Goal: Transaction & Acquisition: Book appointment/travel/reservation

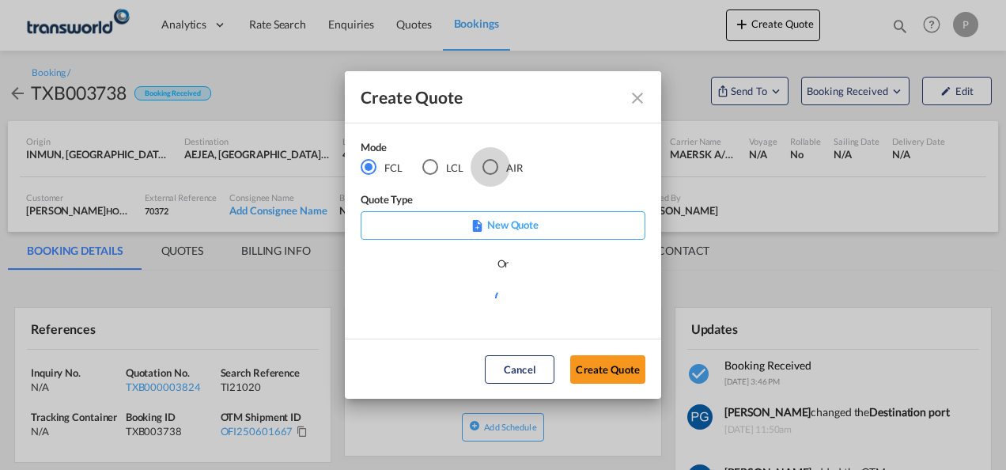
click at [495, 169] on div "AIR" at bounding box center [491, 167] width 16 height 16
click at [620, 373] on button "Create Quote" at bounding box center [607, 369] width 75 height 28
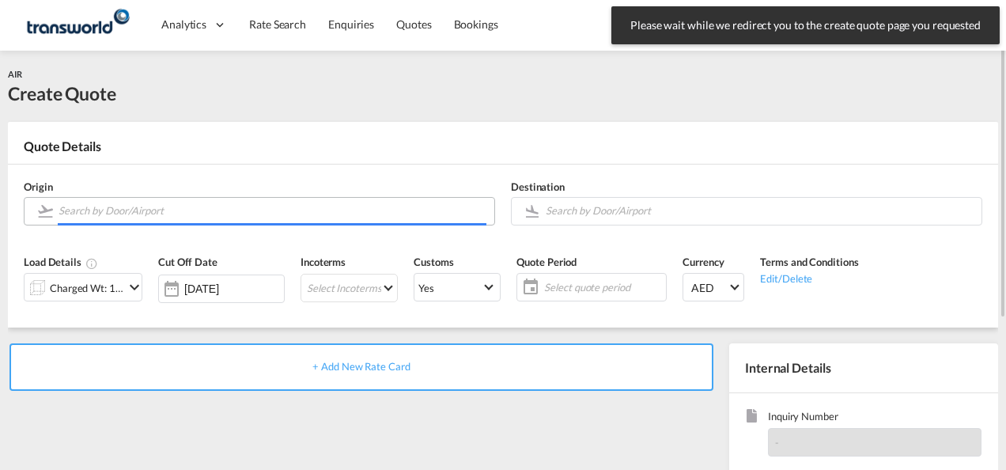
click at [167, 216] on input "Search by Door/Airport" at bounding box center [273, 211] width 428 height 28
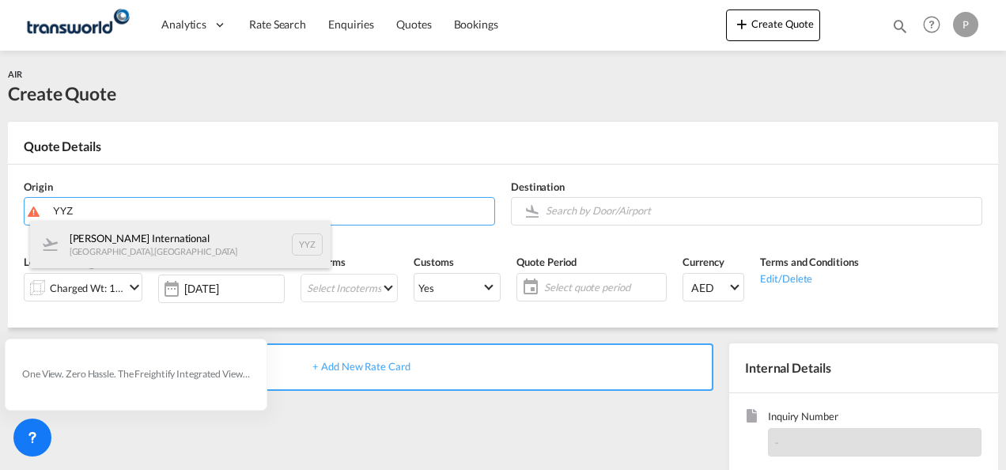
click at [156, 252] on div "[PERSON_NAME] International [GEOGRAPHIC_DATA] , [GEOGRAPHIC_DATA] YYZ" at bounding box center [180, 244] width 301 height 47
type input "[PERSON_NAME] International, [GEOGRAPHIC_DATA], YYZ"
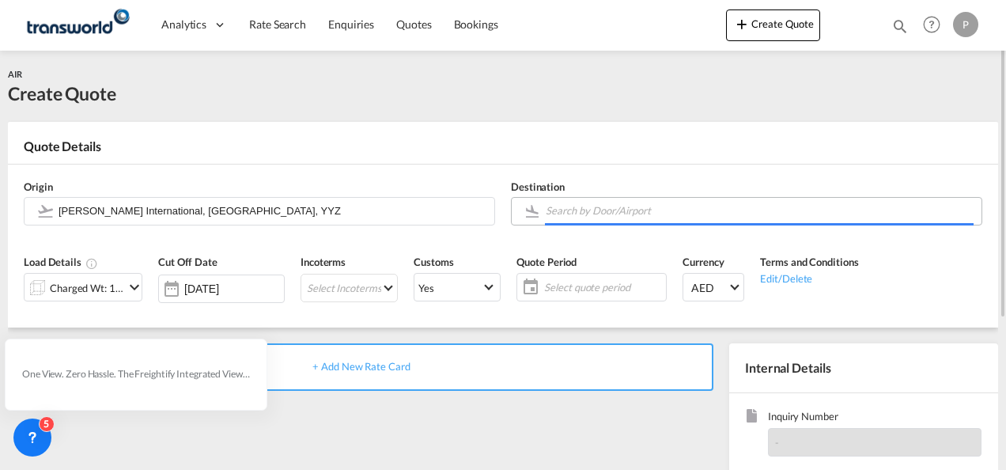
click at [612, 211] on input "Search by Door/Airport" at bounding box center [760, 211] width 428 height 28
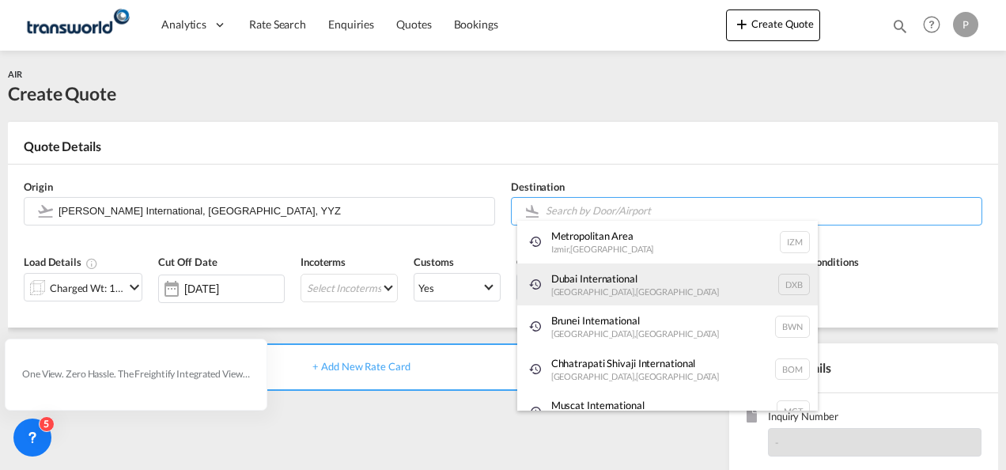
click at [602, 275] on div "Dubai International [GEOGRAPHIC_DATA] , [GEOGRAPHIC_DATA] DXB" at bounding box center [667, 284] width 301 height 43
type input "Dubai International, [GEOGRAPHIC_DATA], DXB"
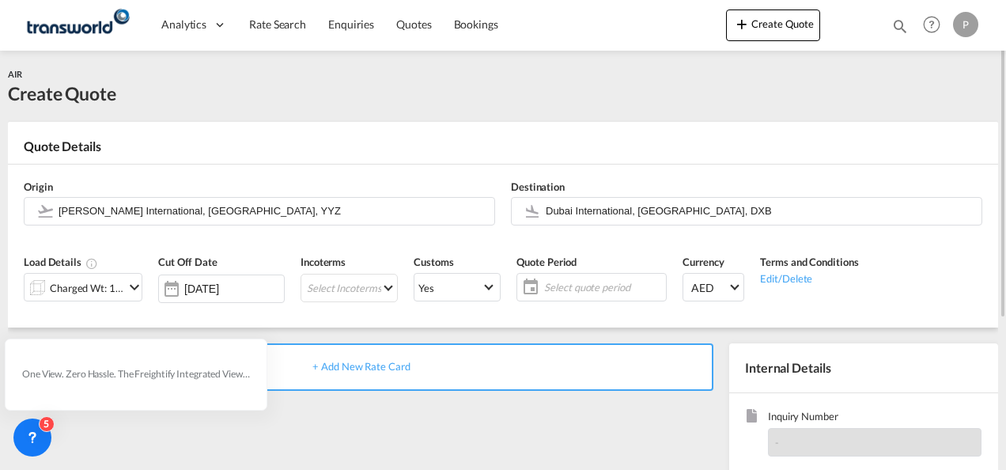
click at [127, 285] on md-icon "icon-chevron-down" at bounding box center [134, 287] width 19 height 19
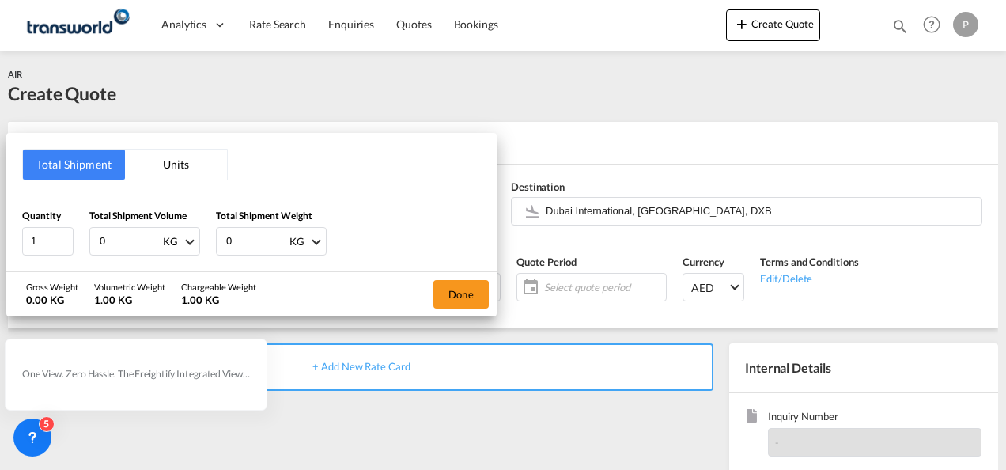
click at [120, 242] on input "0" at bounding box center [129, 241] width 63 height 27
type input "31"
click at [894, 400] on div "Total Shipment Units Quantity 1 Total Shipment Volume 31 KG CBM CFT KG LB Total…" at bounding box center [503, 235] width 1006 height 470
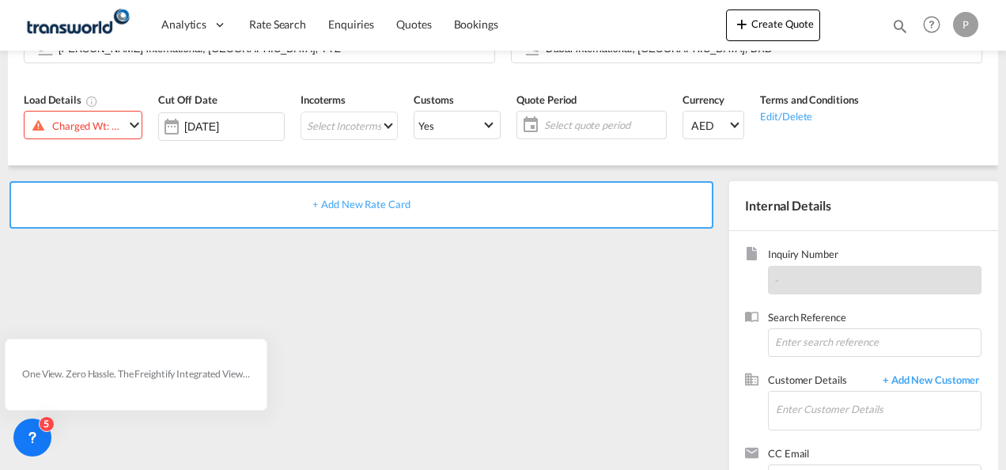
scroll to position [179, 0]
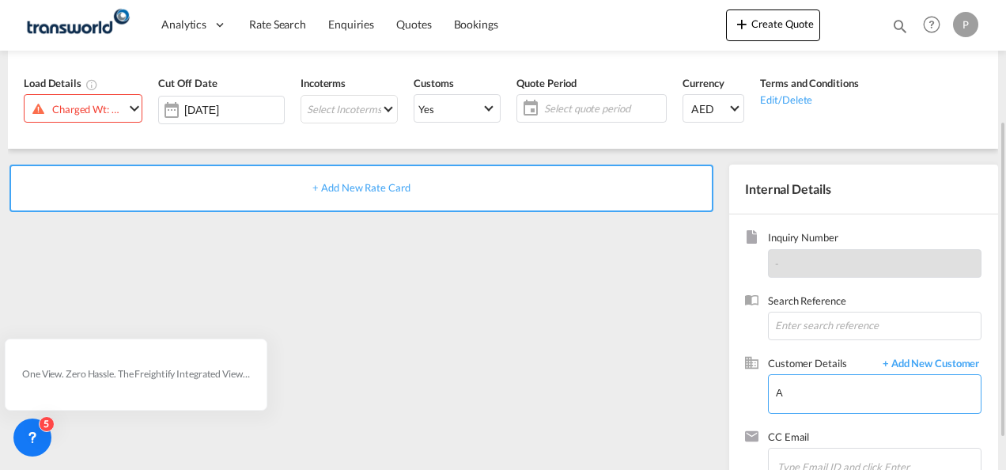
click at [847, 391] on input "A" at bounding box center [878, 393] width 205 height 36
type input "AS"
click at [927, 364] on span "+ Add New Customer" at bounding box center [928, 365] width 107 height 18
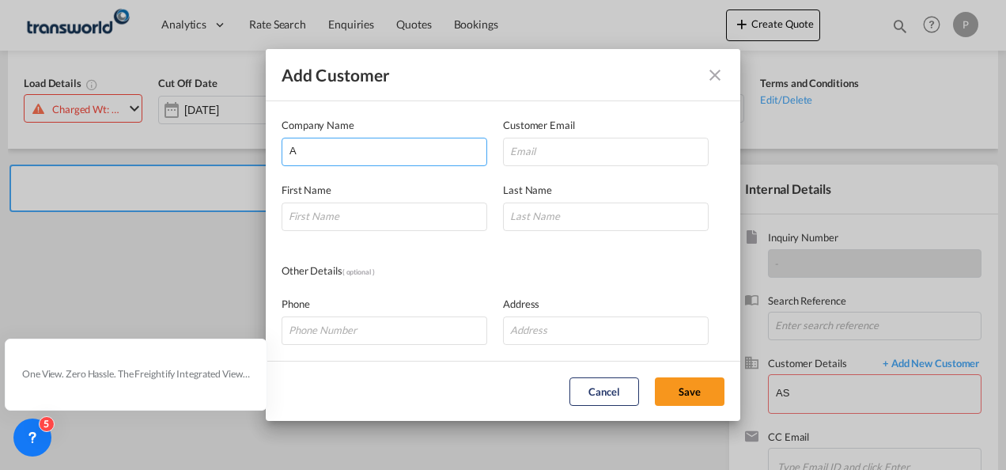
click at [333, 153] on input "A" at bounding box center [388, 150] width 197 height 24
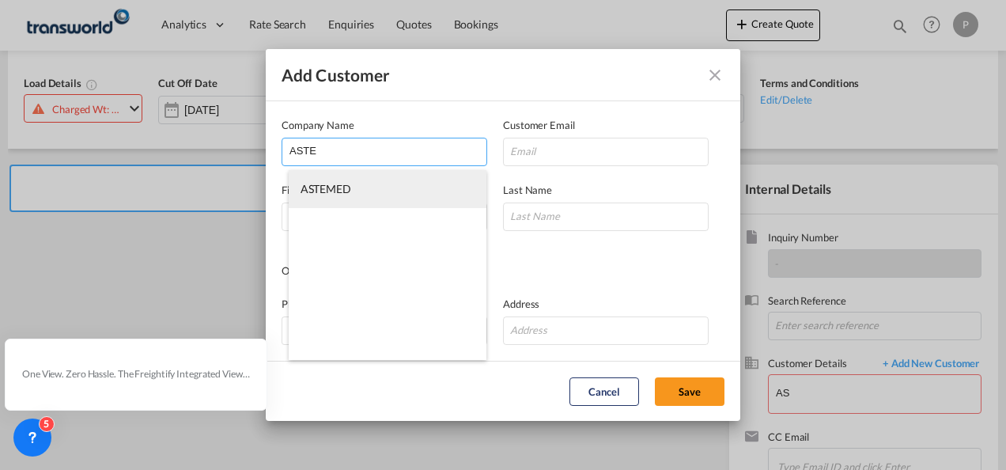
click at [336, 190] on span "ASTEMED" at bounding box center [326, 188] width 51 height 13
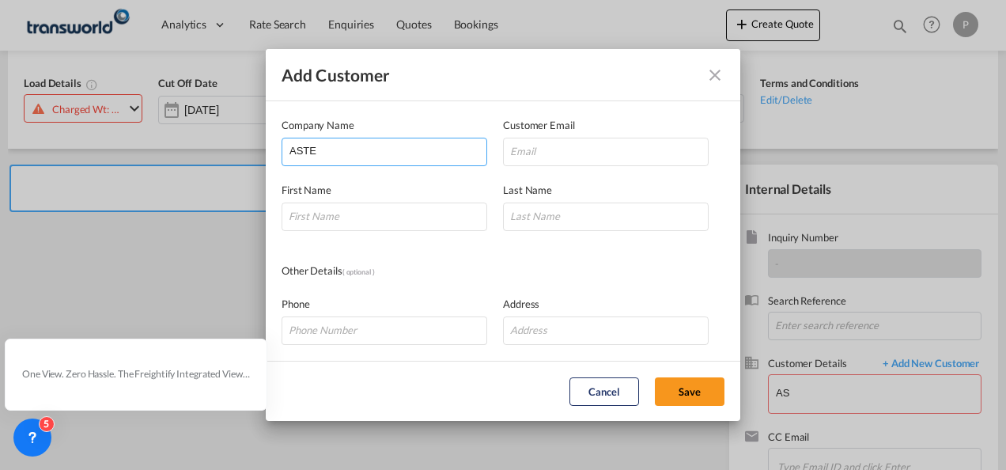
type input "ASTEMED"
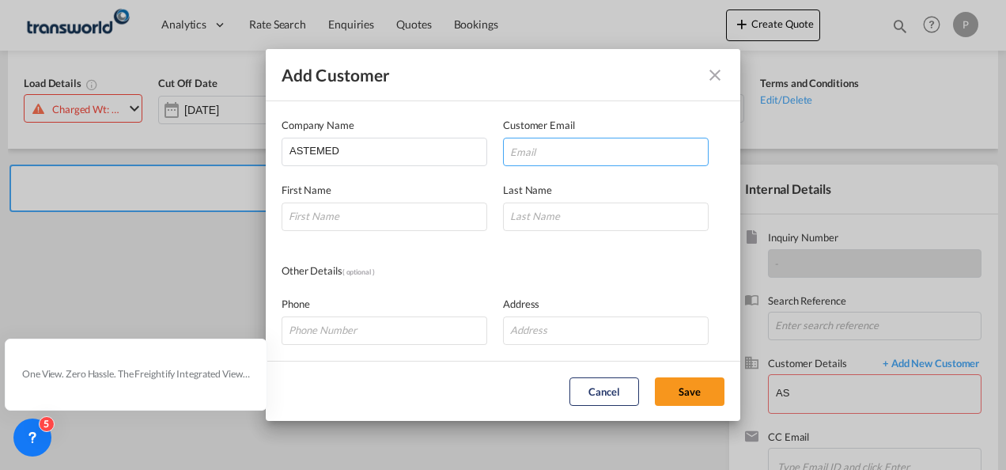
click at [540, 157] on input "Add Customer Company ..." at bounding box center [606, 152] width 206 height 28
type input "ASTE"
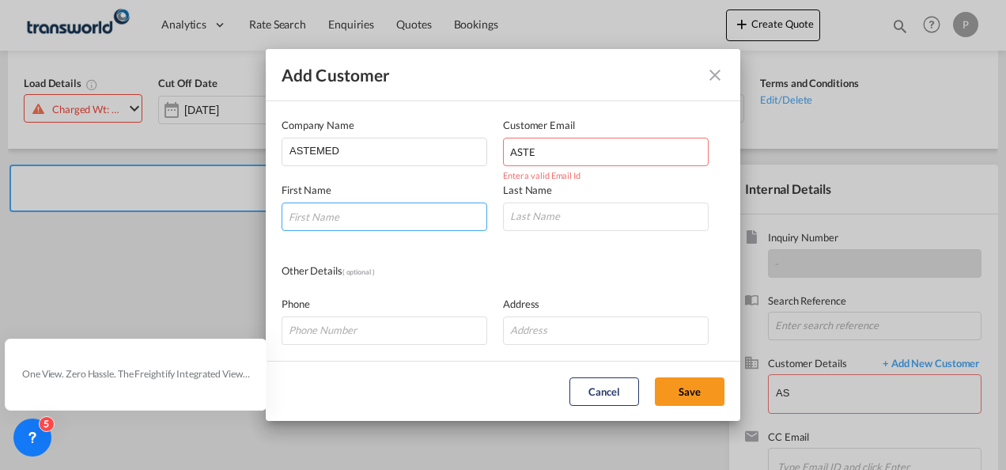
click at [347, 216] on input "Add Customer Company ..." at bounding box center [385, 217] width 206 height 28
click at [560, 154] on input "ASTE" at bounding box center [606, 152] width 206 height 28
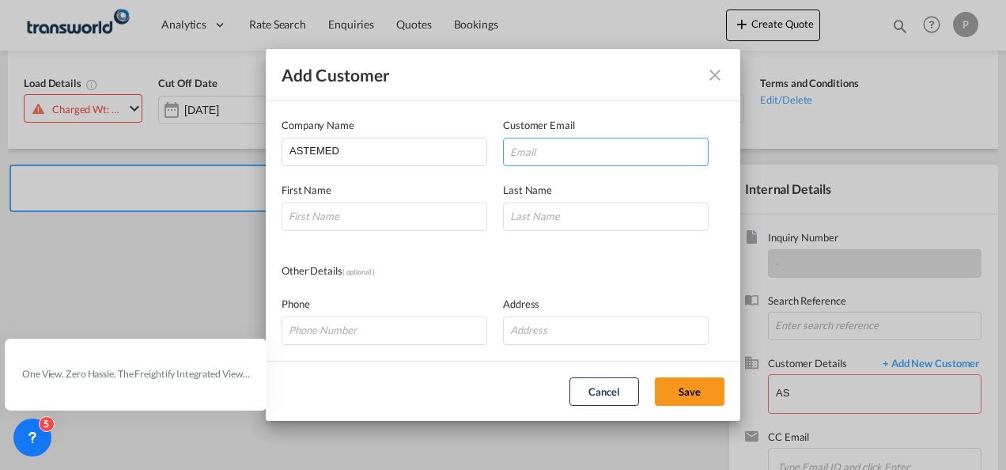
paste input "[EMAIL_ADDRESS][DOMAIN_NAME]"
type input "[EMAIL_ADDRESS][DOMAIN_NAME]"
type input "RAWAHA"
type input "ASTEMED"
type input "[EMAIL_ADDRESS][DOMAIN_NAME]"
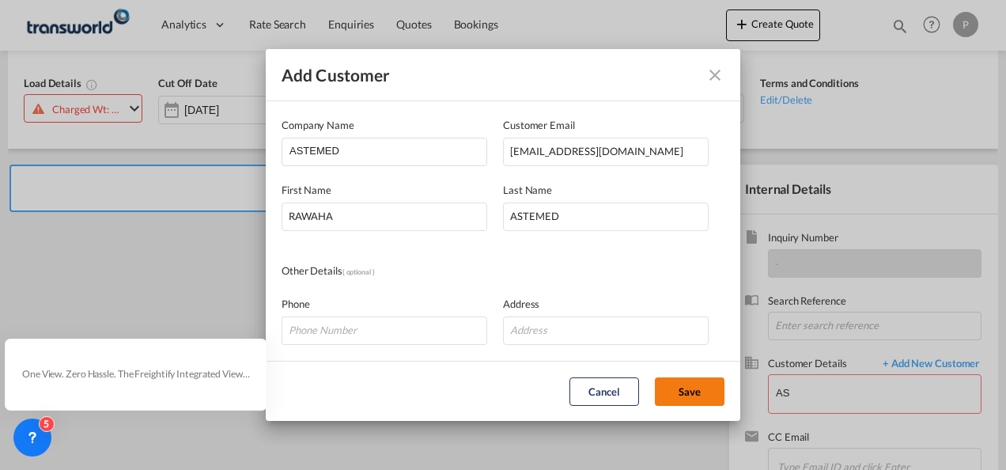
click at [685, 391] on button "Save" at bounding box center [690, 391] width 70 height 28
type input "ASTEMED, [PERSON_NAME], [EMAIL_ADDRESS][DOMAIN_NAME]"
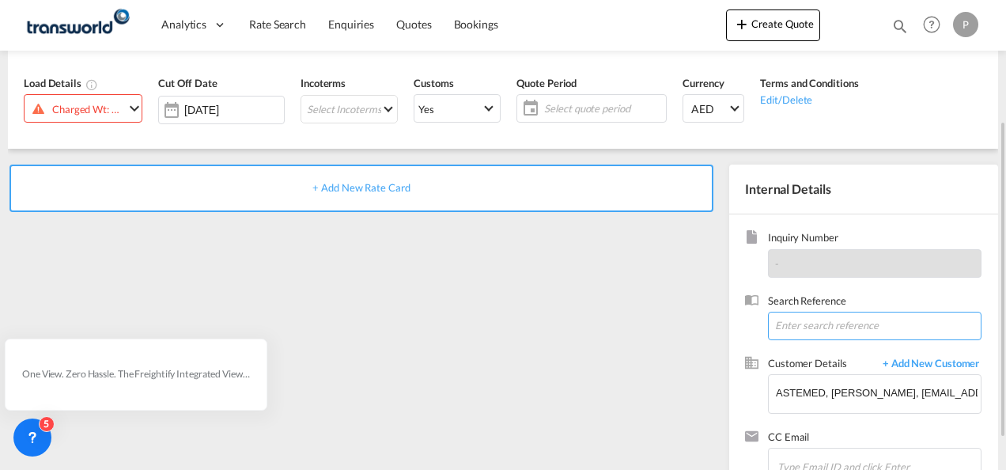
click at [799, 327] on input at bounding box center [875, 326] width 214 height 28
type input "TWG912"
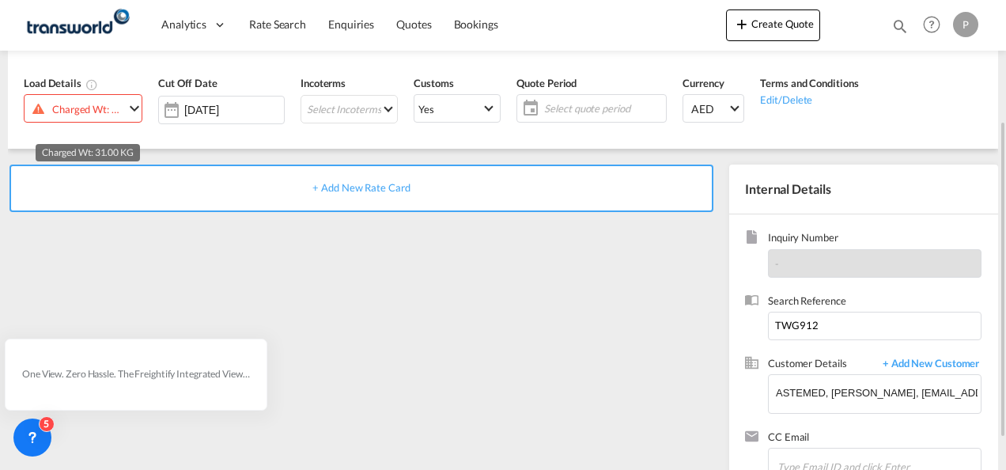
click at [119, 114] on div "Charged Wt: 31.00 KG" at bounding box center [88, 109] width 72 height 22
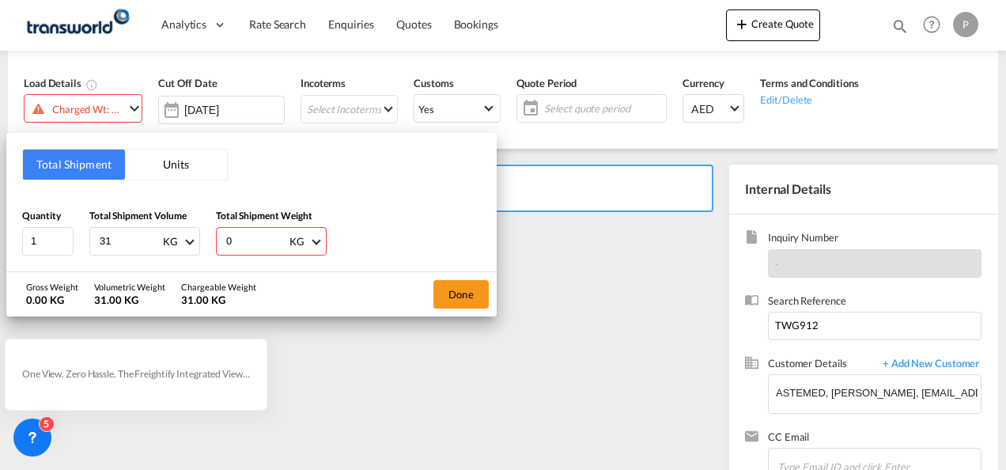
click at [118, 241] on input "31" at bounding box center [129, 241] width 63 height 27
type input "316"
click at [241, 239] on input "0" at bounding box center [256, 241] width 63 height 27
type input "222"
click at [479, 300] on button "Done" at bounding box center [461, 294] width 55 height 28
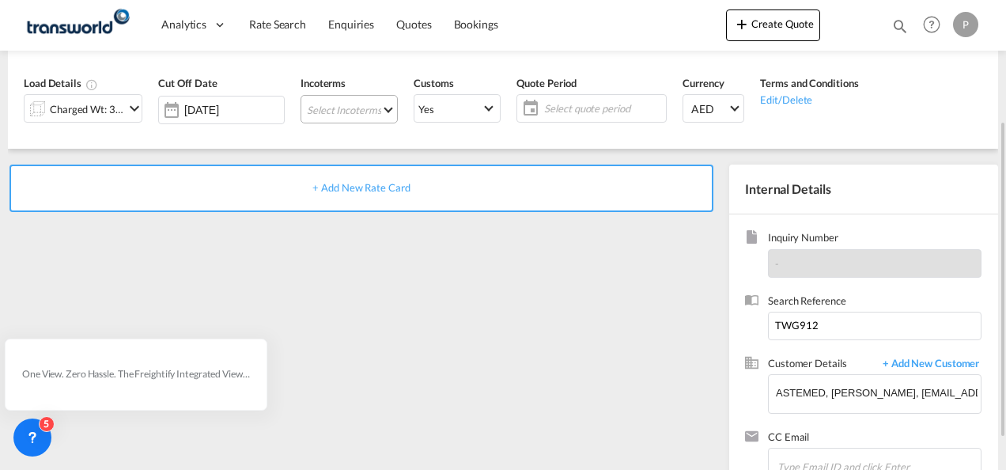
click at [316, 108] on md-select "Select Incoterms DPU - export Delivery at Place Unloaded CIP - import Carriage …" at bounding box center [349, 109] width 97 height 28
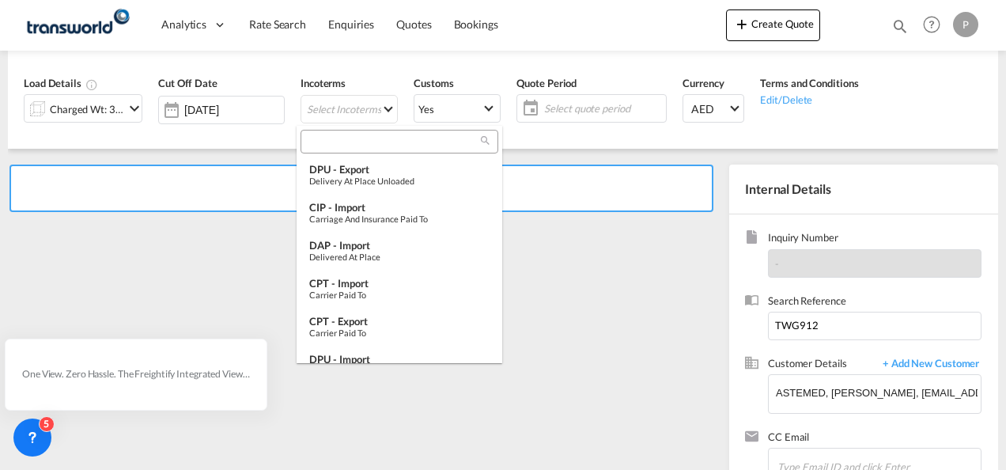
scroll to position [30, 0]
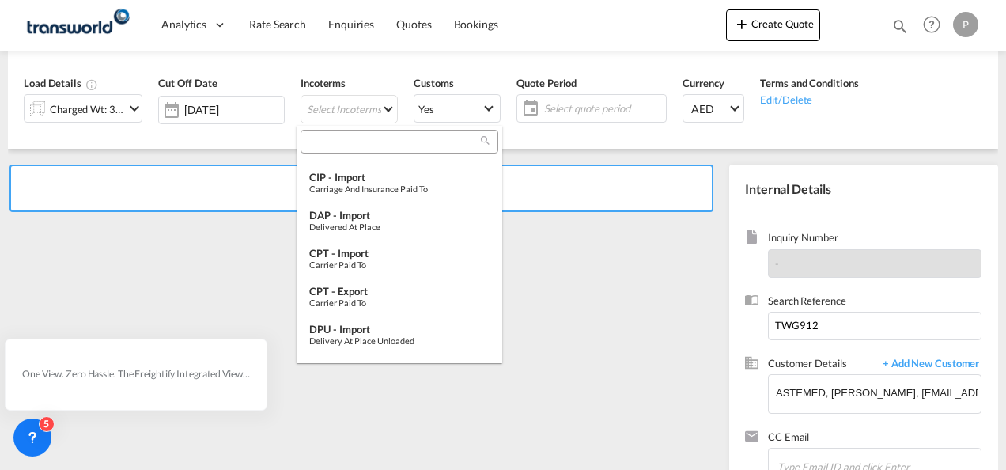
click at [326, 137] on input "search" at bounding box center [393, 142] width 176 height 14
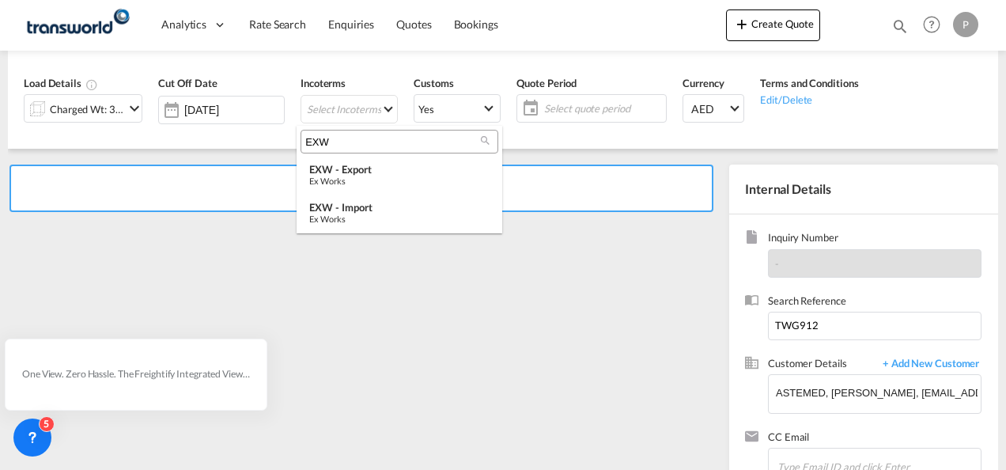
scroll to position [0, 0]
type input "EXW"
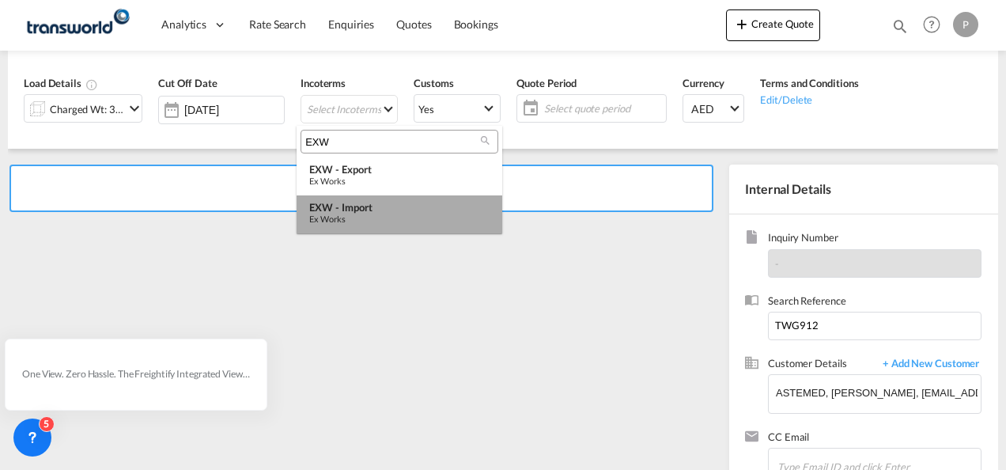
click at [373, 214] on div "Ex Works" at bounding box center [399, 219] width 180 height 10
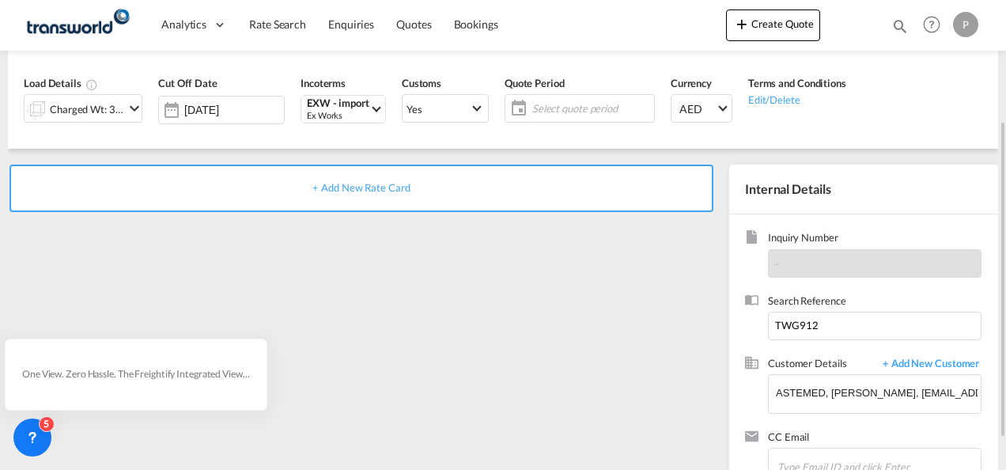
click at [560, 103] on span "Select quote period" at bounding box center [591, 108] width 118 height 14
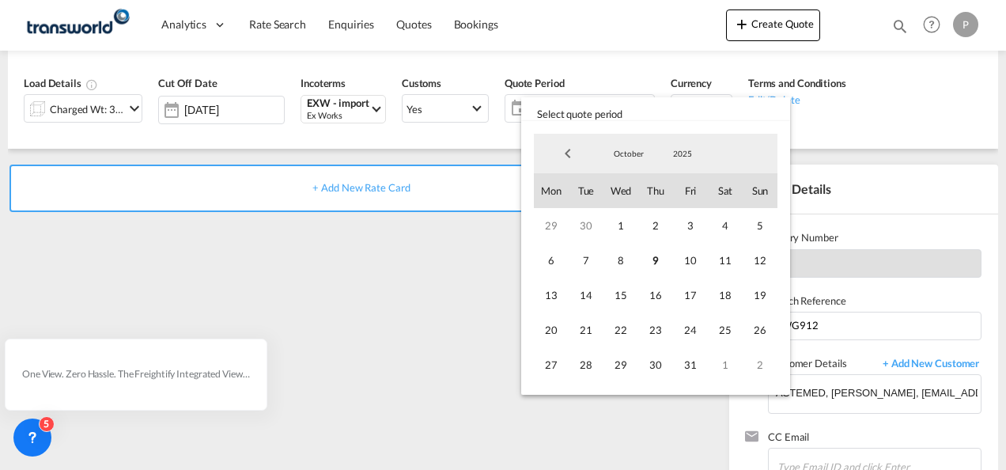
drag, startPoint x: 657, startPoint y: 258, endPoint x: 636, endPoint y: 154, distance: 105.7
click at [636, 154] on div "October January February March April May June July August September October Nov…" at bounding box center [656, 258] width 244 height 248
click at [636, 154] on span "October" at bounding box center [629, 153] width 51 height 11
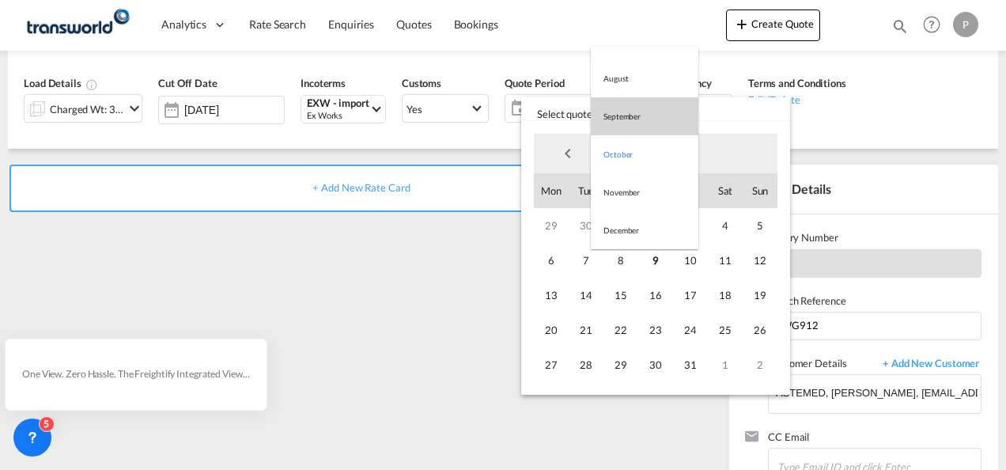
click at [625, 122] on md-option "September" at bounding box center [645, 116] width 108 height 38
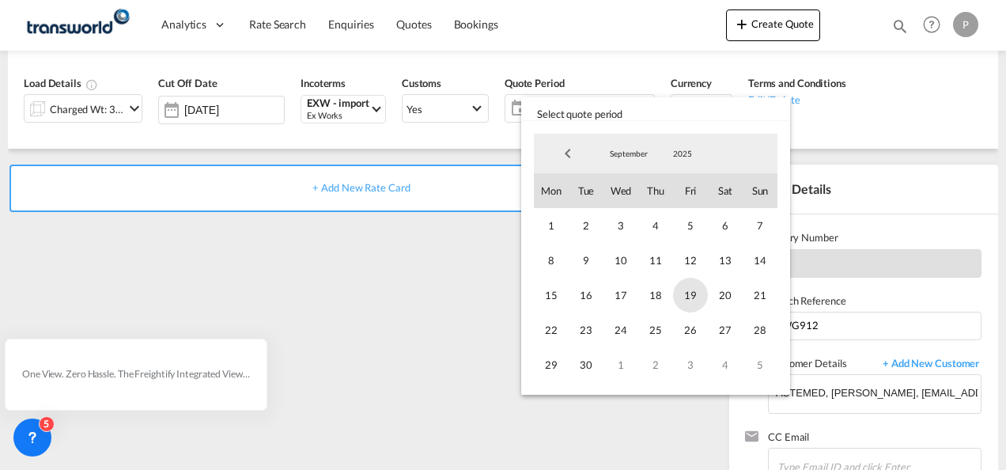
click at [676, 297] on span "19" at bounding box center [690, 295] width 35 height 35
click at [631, 160] on md-select-value "September" at bounding box center [629, 154] width 54 height 24
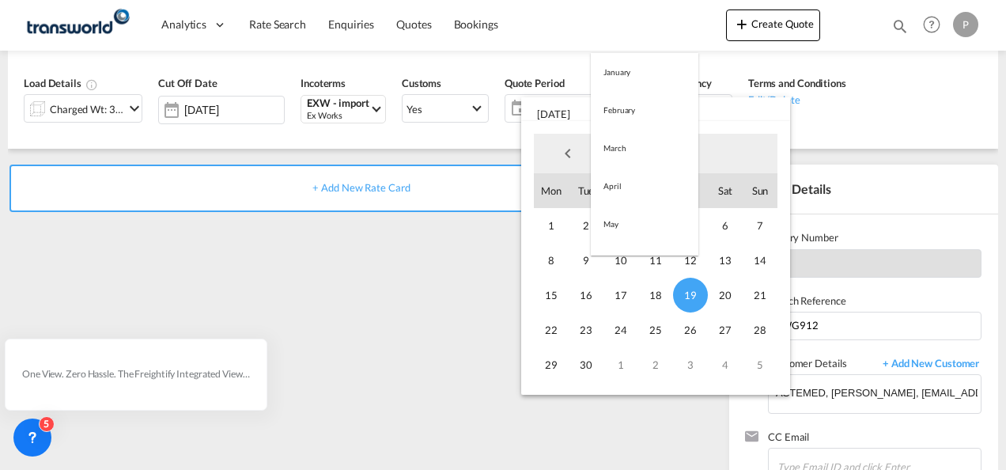
scroll to position [222, 0]
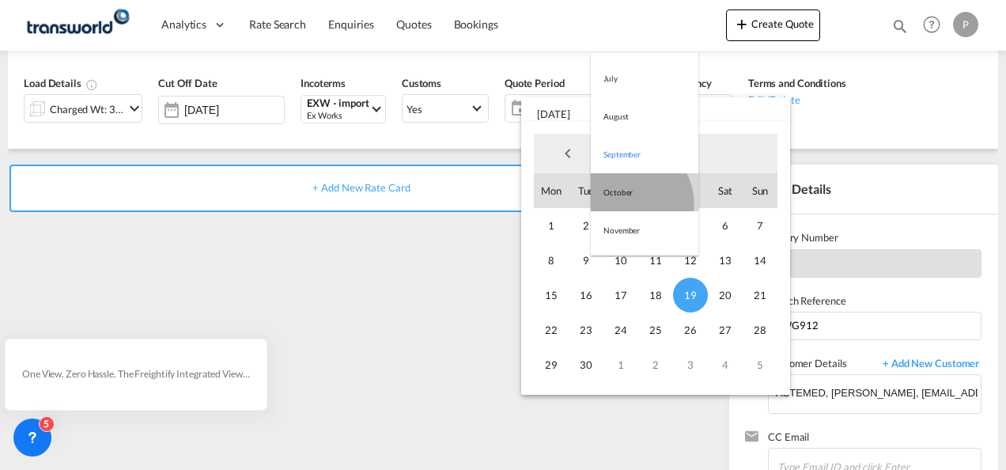
click at [630, 203] on md-option "October" at bounding box center [645, 192] width 108 height 38
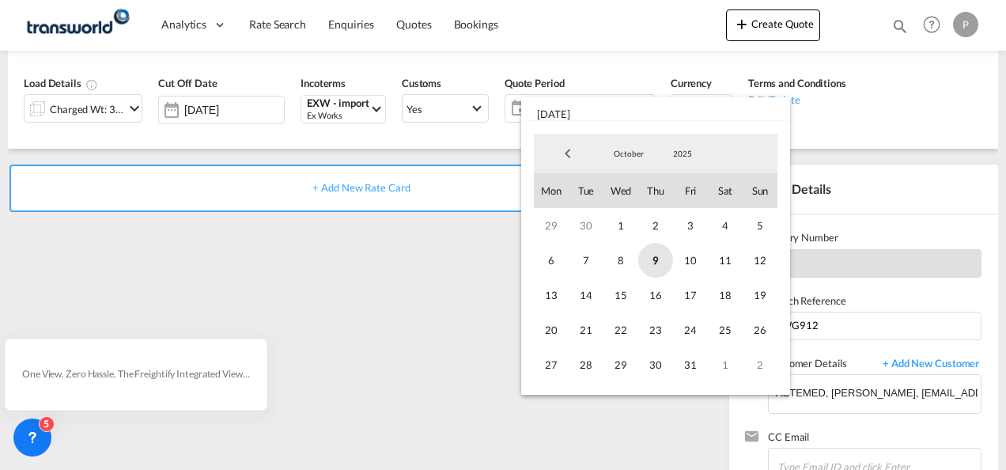
click at [645, 256] on span "9" at bounding box center [656, 260] width 35 height 35
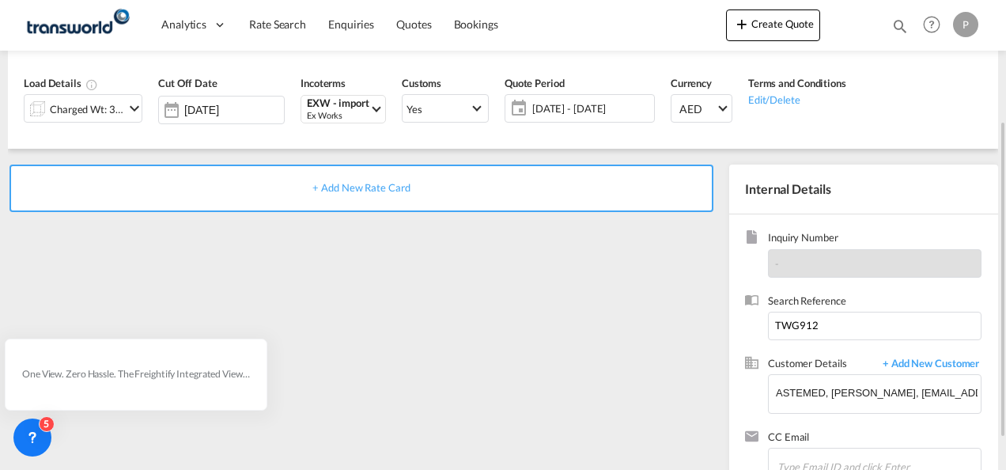
click at [347, 191] on span "+ Add New Rate Card" at bounding box center [361, 187] width 97 height 13
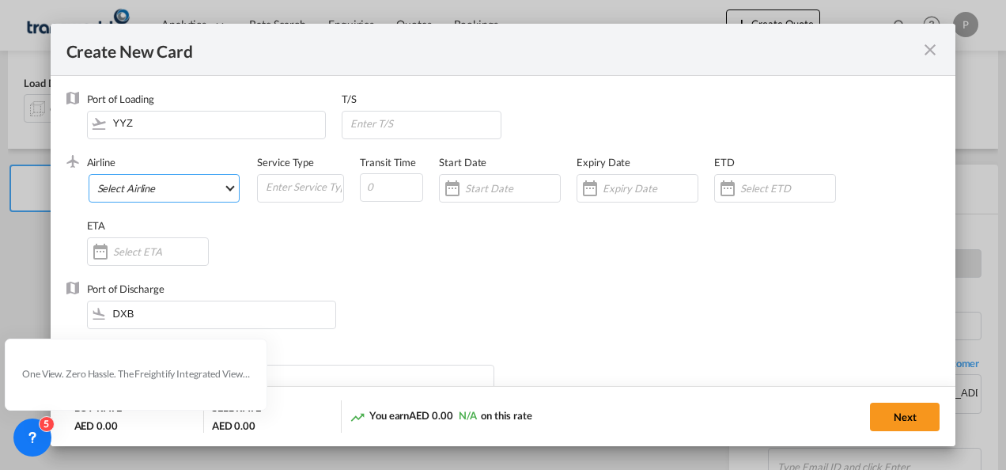
click at [177, 190] on md-select "Select Airline AIR EXPRESS S.A. (1166- / -) CMA CGM Air Cargo (1140-2C / -) DDW…" at bounding box center [165, 188] width 152 height 28
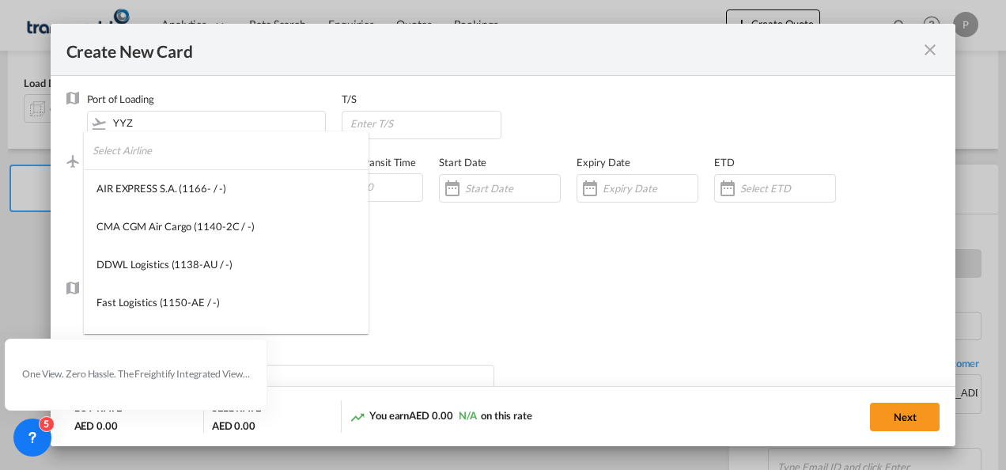
click at [184, 149] on input "search" at bounding box center [231, 150] width 276 height 38
type input "A"
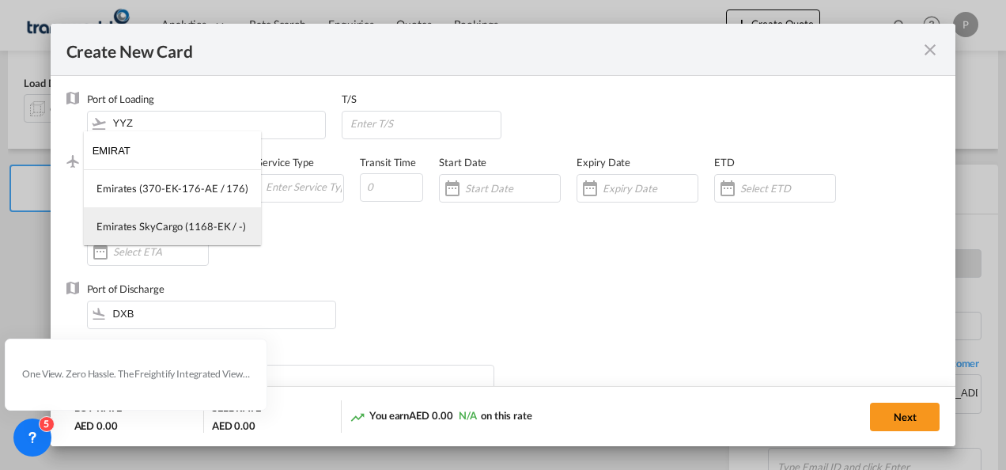
type input "EMIRAT"
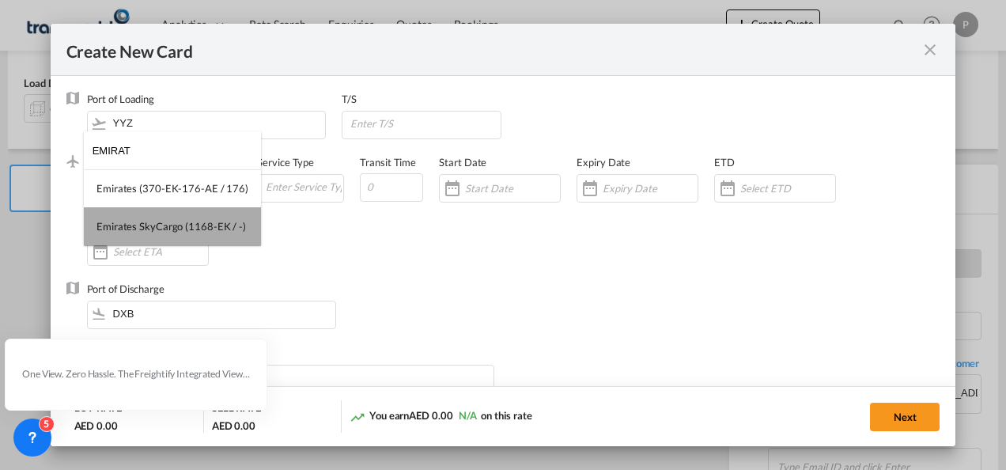
click at [192, 226] on div "Emirates SkyCargo (1168-EK / -)" at bounding box center [172, 226] width 150 height 14
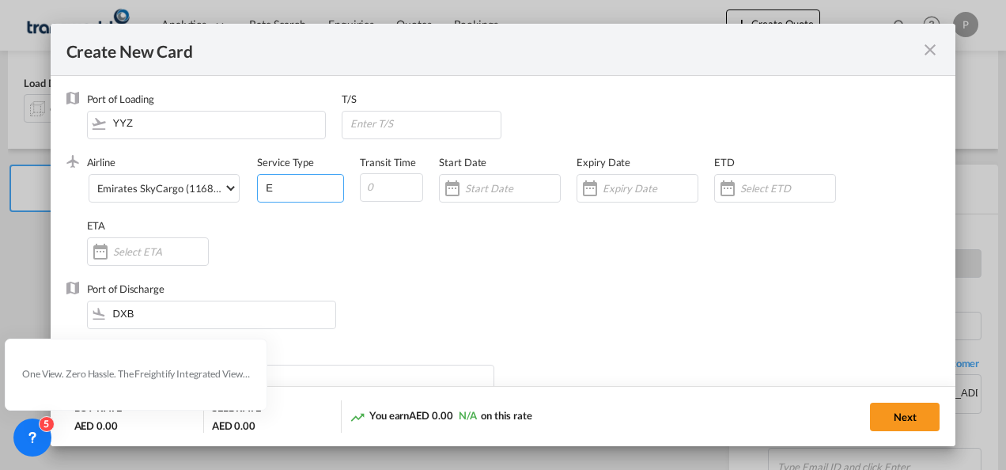
click at [278, 190] on input "E" at bounding box center [303, 187] width 79 height 24
type input "EXW IMPORT"
click at [629, 189] on input "Create New CardPort ..." at bounding box center [650, 188] width 95 height 13
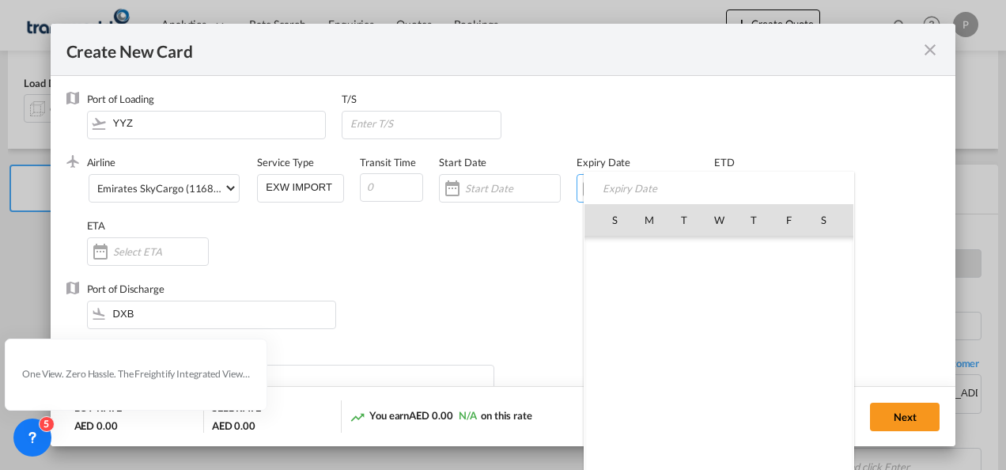
scroll to position [366717, 0]
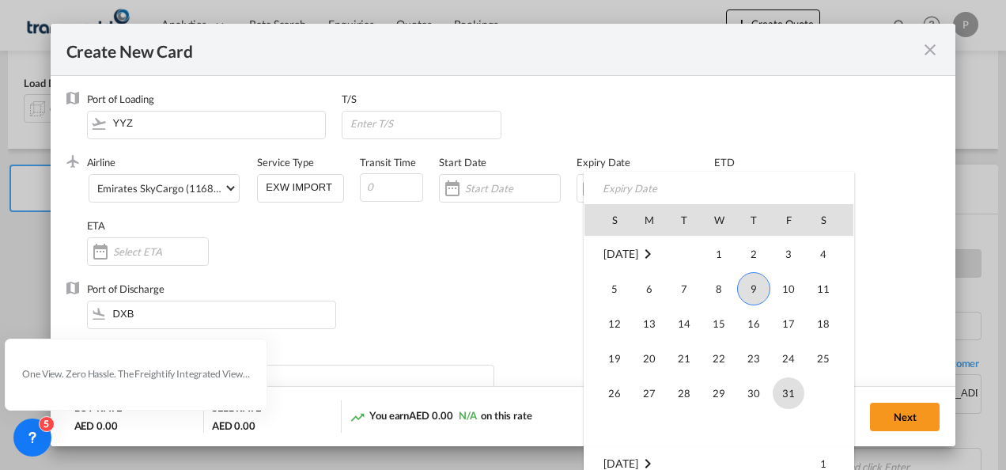
click at [775, 383] on span "31" at bounding box center [789, 393] width 32 height 32
type input "[DATE]"
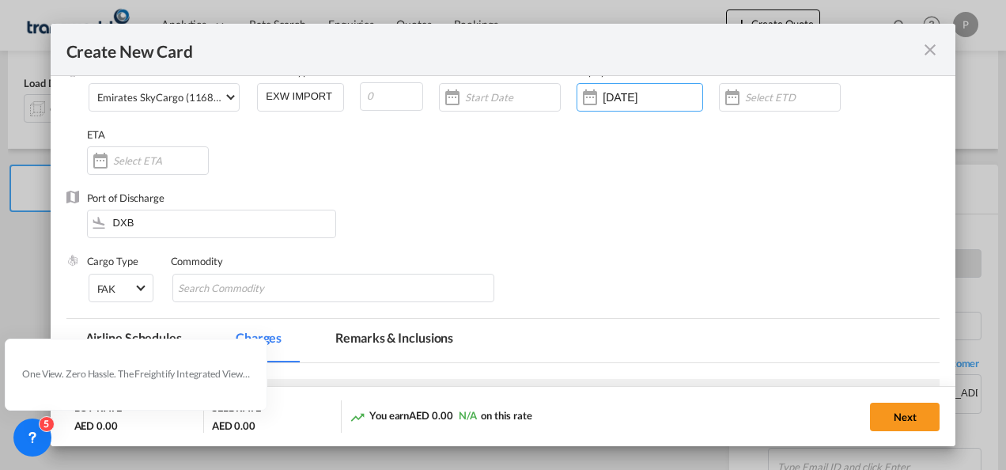
scroll to position [95, 0]
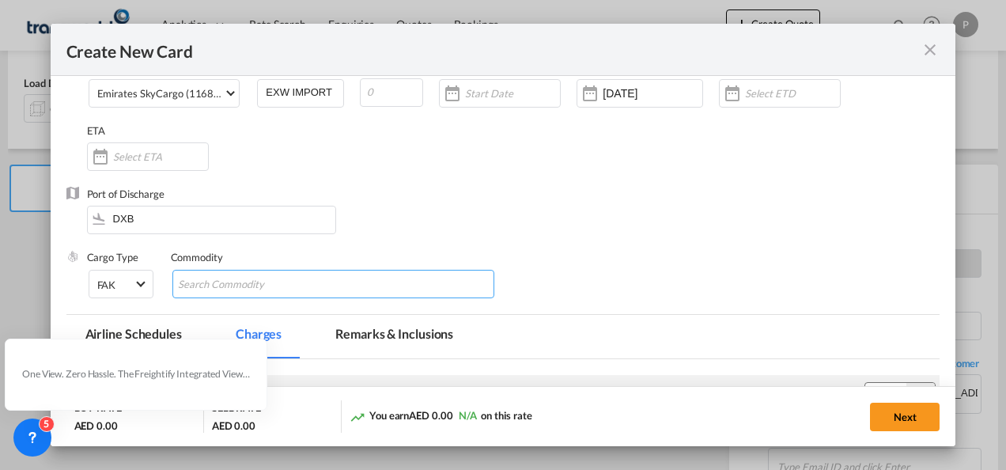
click at [225, 286] on input "Chips input." at bounding box center [250, 284] width 145 height 25
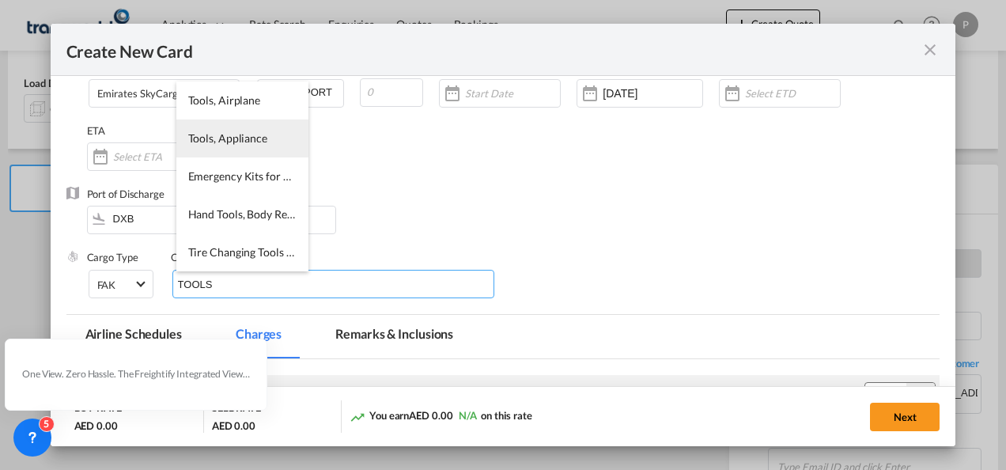
type input "TOOLS"
click at [244, 137] on span "Tools, Appliance" at bounding box center [227, 137] width 79 height 13
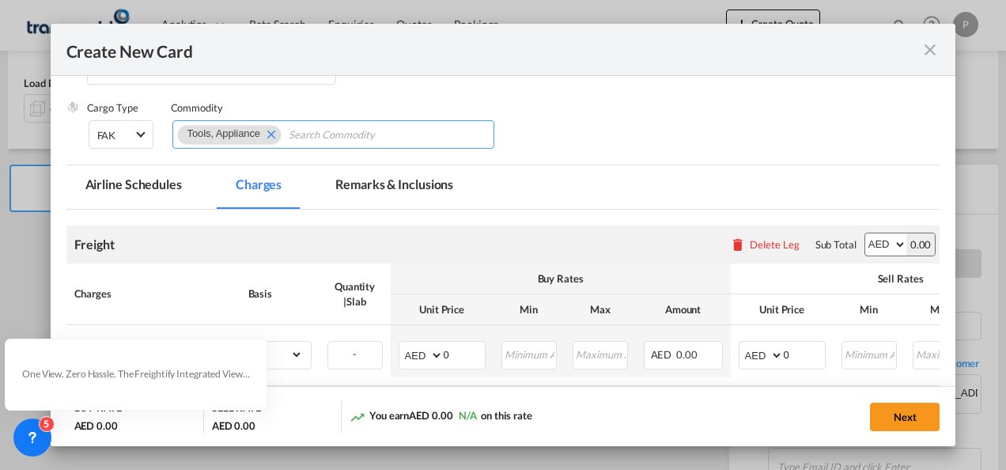
scroll to position [375, 0]
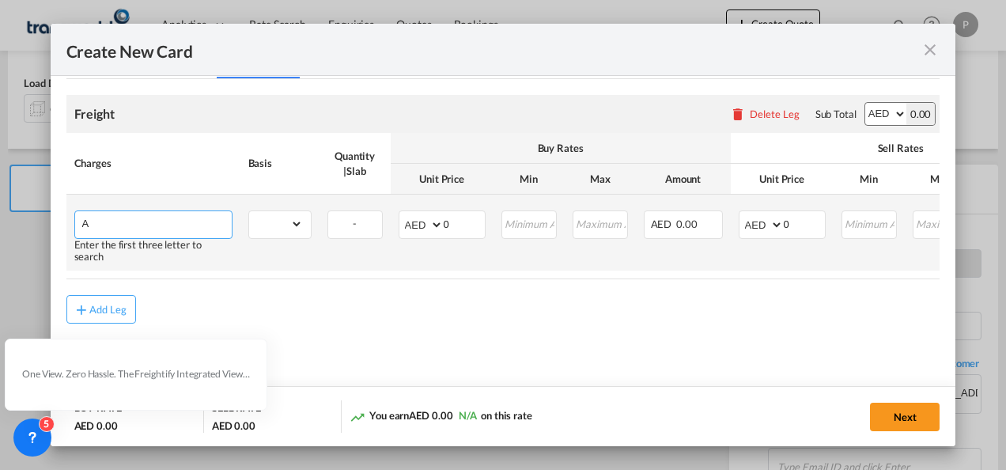
click at [155, 219] on input "A" at bounding box center [157, 223] width 150 height 24
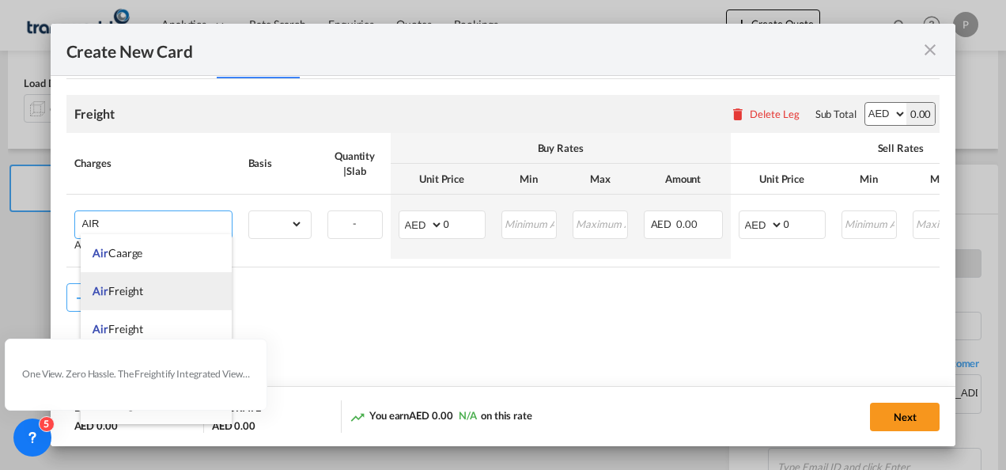
click at [138, 286] on span "Air Freight" at bounding box center [118, 290] width 51 height 13
type input "Air Freight"
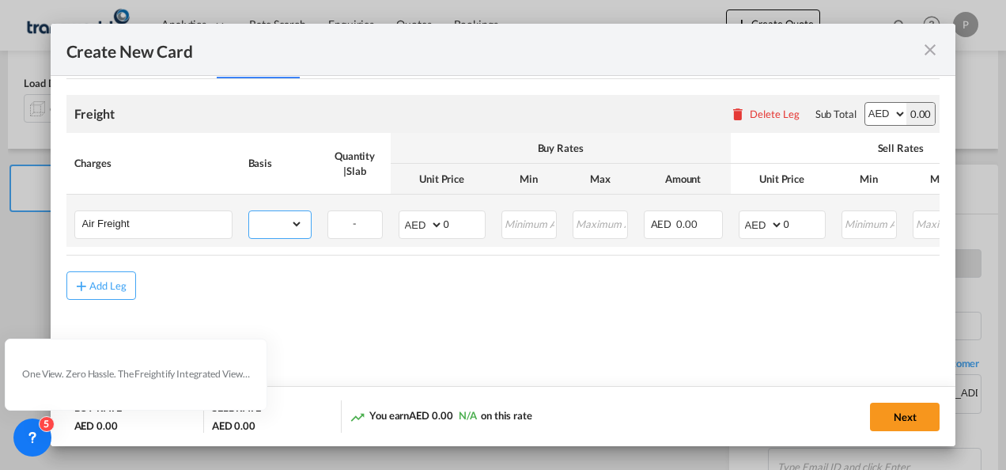
click at [269, 222] on select "gross_weight volumetric_weight per_shipment per_bl per_km % on air freight per_…" at bounding box center [276, 223] width 54 height 25
select select "per_shipment"
click at [249, 211] on select "gross_weight volumetric_weight per_shipment per_bl per_km % on air freight per_…" at bounding box center [276, 223] width 54 height 25
click at [812, 218] on input "0" at bounding box center [804, 223] width 41 height 24
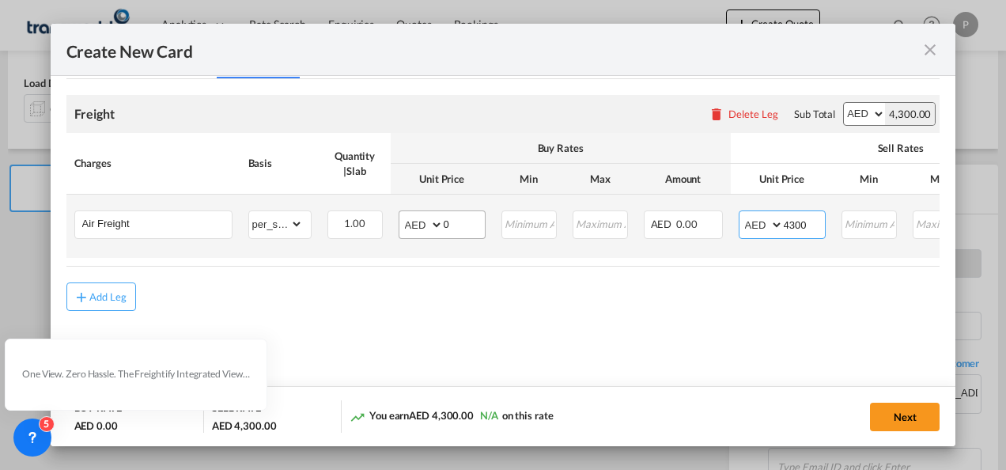
type input "4300"
click at [464, 225] on input "0" at bounding box center [464, 223] width 41 height 24
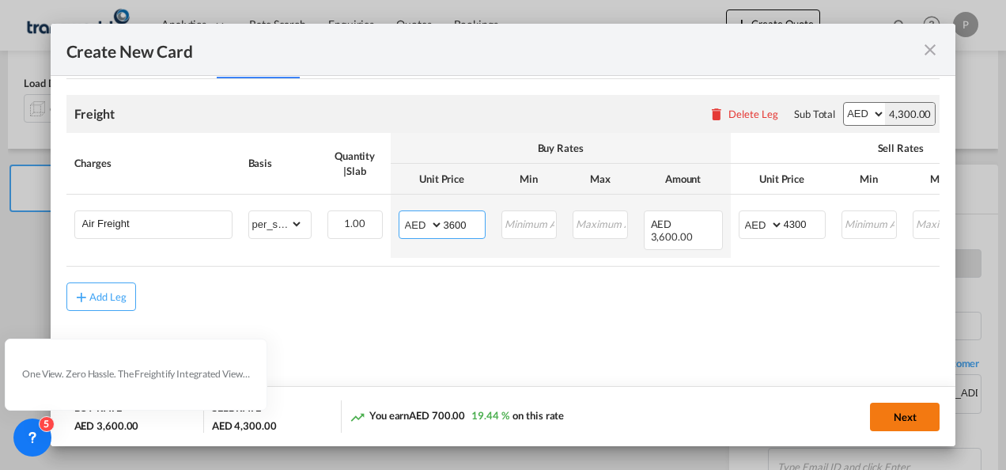
type input "3600"
click at [910, 419] on button "Next" at bounding box center [905, 417] width 70 height 28
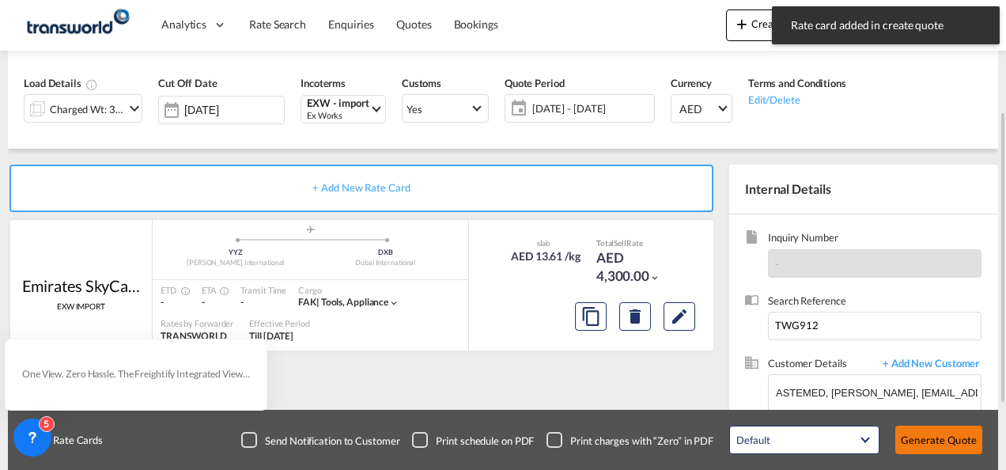
click at [922, 433] on button "Generate Quote" at bounding box center [939, 440] width 87 height 28
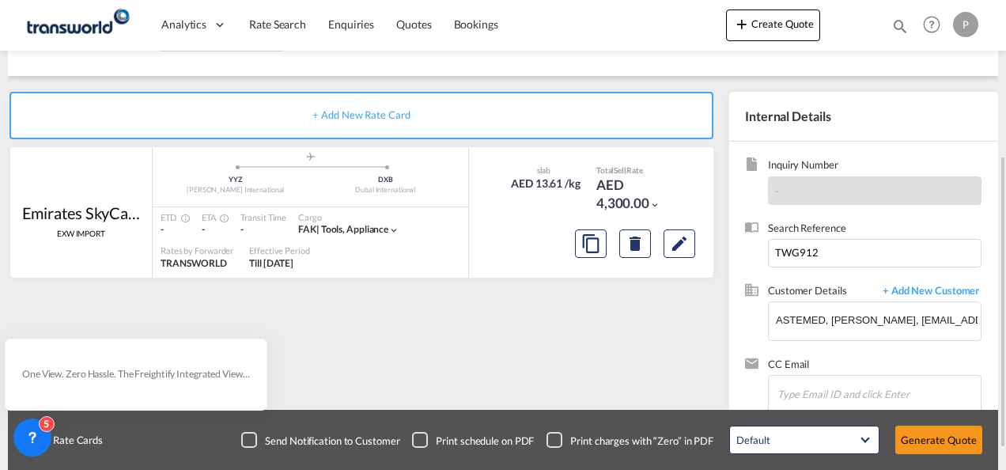
scroll to position [283, 0]
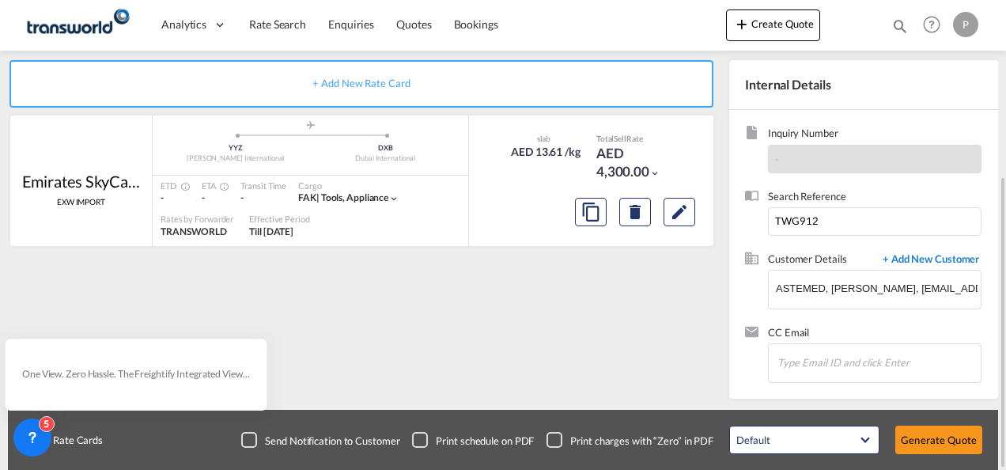
click at [921, 252] on span "+ Add New Customer" at bounding box center [928, 261] width 107 height 18
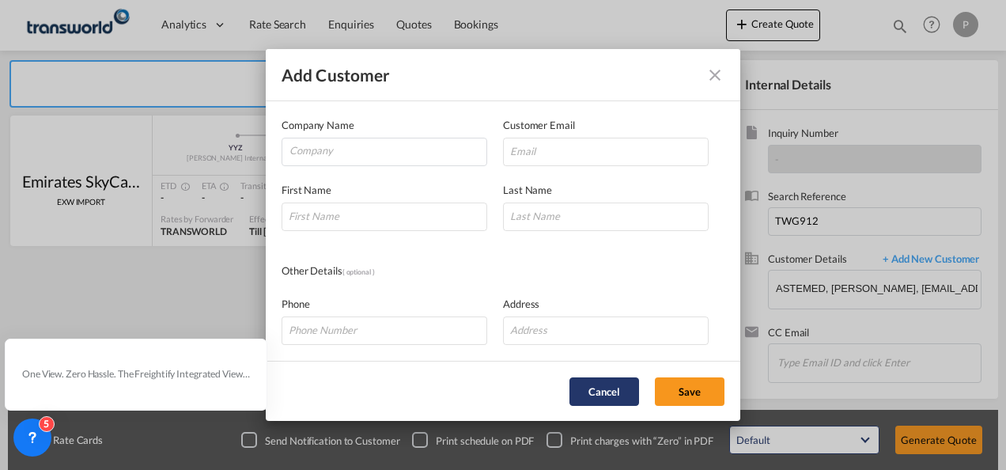
click at [596, 396] on button "Cancel" at bounding box center [605, 391] width 70 height 28
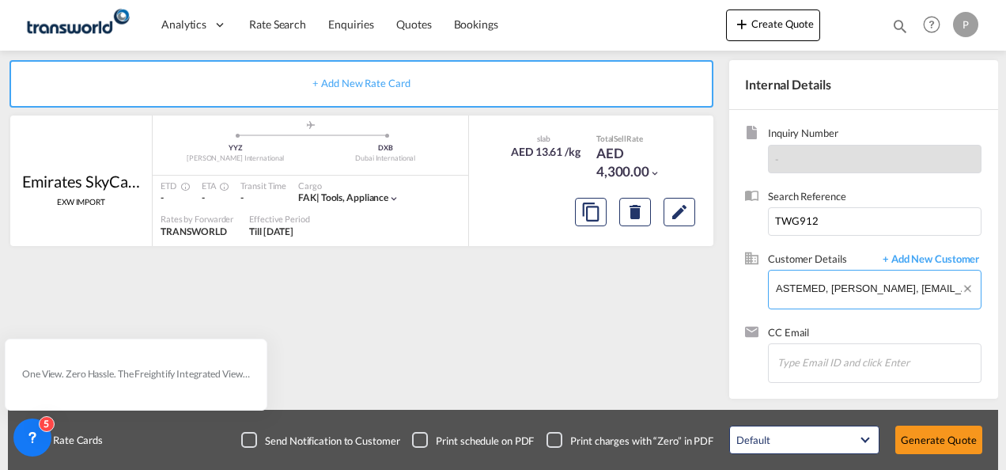
click at [924, 295] on input "ASTEMED, [PERSON_NAME], [EMAIL_ADDRESS][DOMAIN_NAME]" at bounding box center [878, 289] width 205 height 36
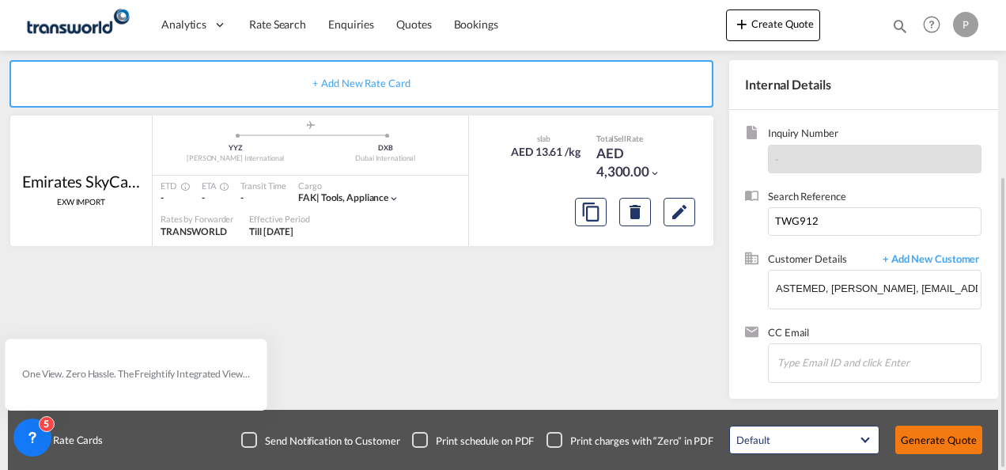
click at [921, 435] on button "Generate Quote" at bounding box center [939, 440] width 87 height 28
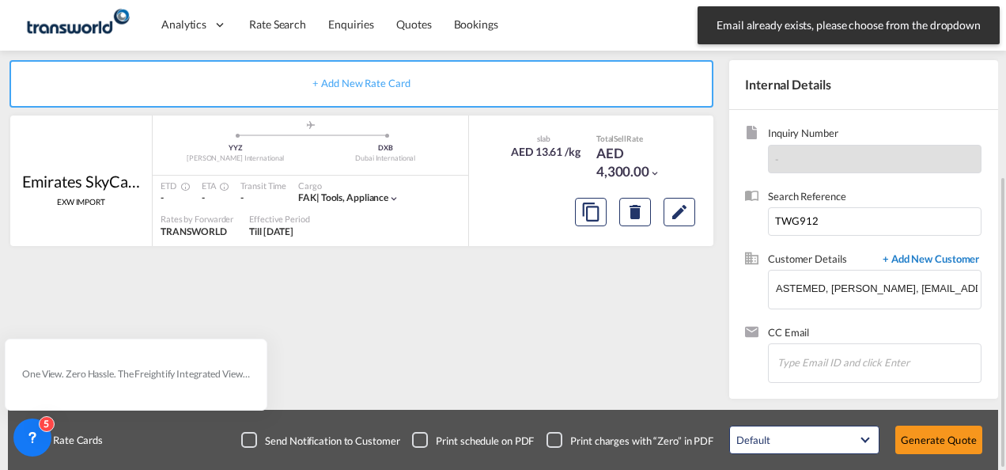
click at [911, 260] on span "+ Add New Customer" at bounding box center [928, 261] width 107 height 18
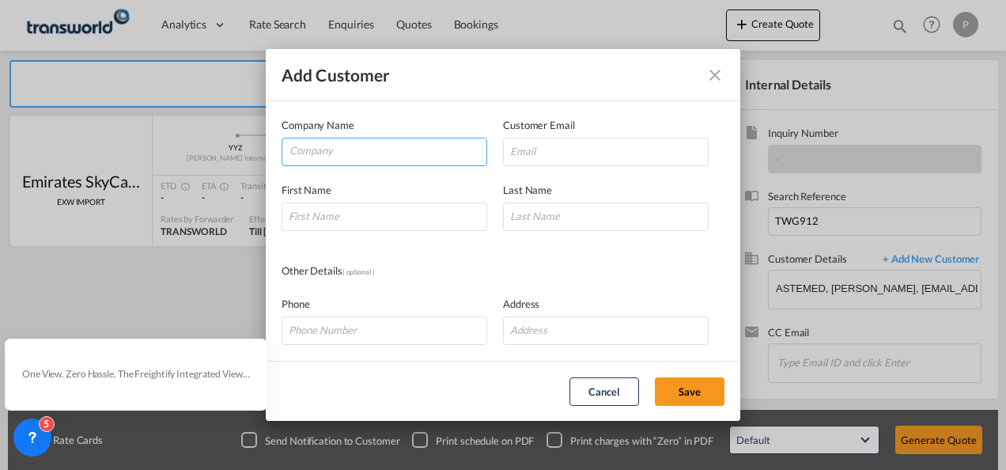
click at [424, 149] on input "Company" at bounding box center [388, 150] width 197 height 24
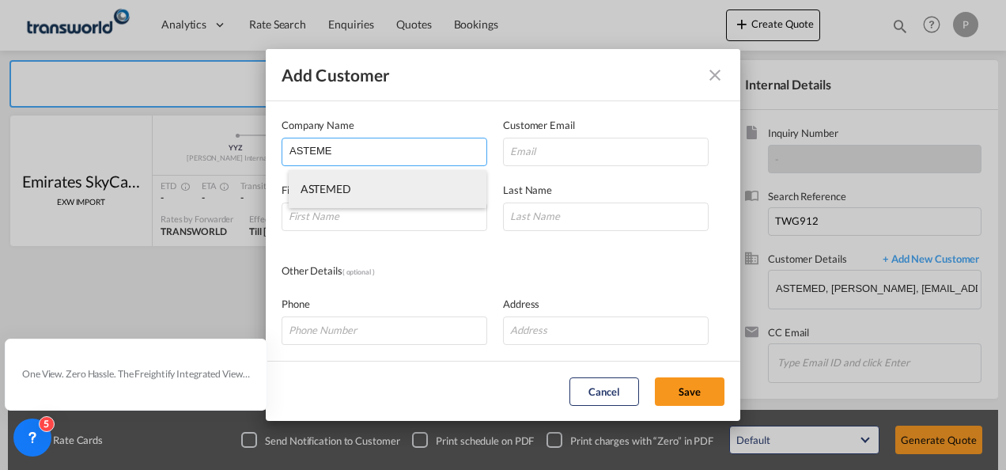
click at [358, 194] on li "ASTEMED" at bounding box center [388, 189] width 199 height 38
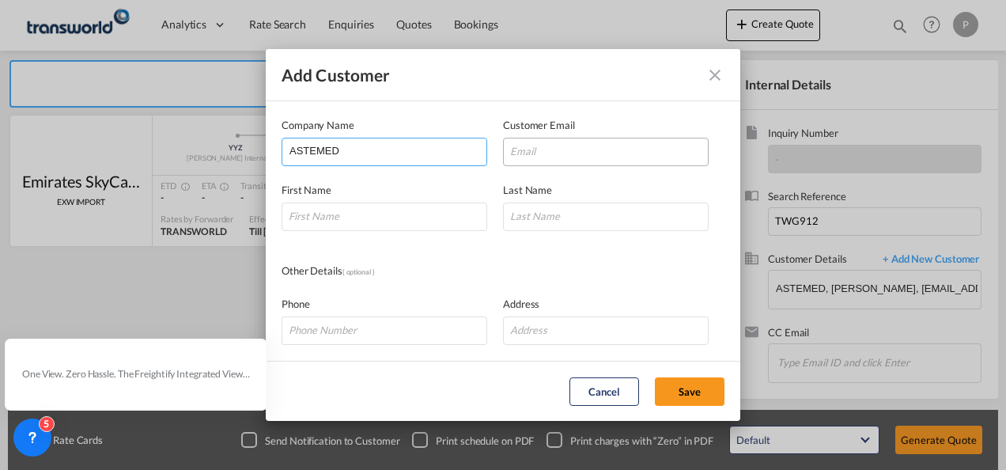
paste input "accounts <[EMAIL_ADDRESS][DOMAIN_NAME]>"
type input "ASTEMED"
click at [531, 150] on input "Add Customer Company ..." at bounding box center [606, 152] width 206 height 28
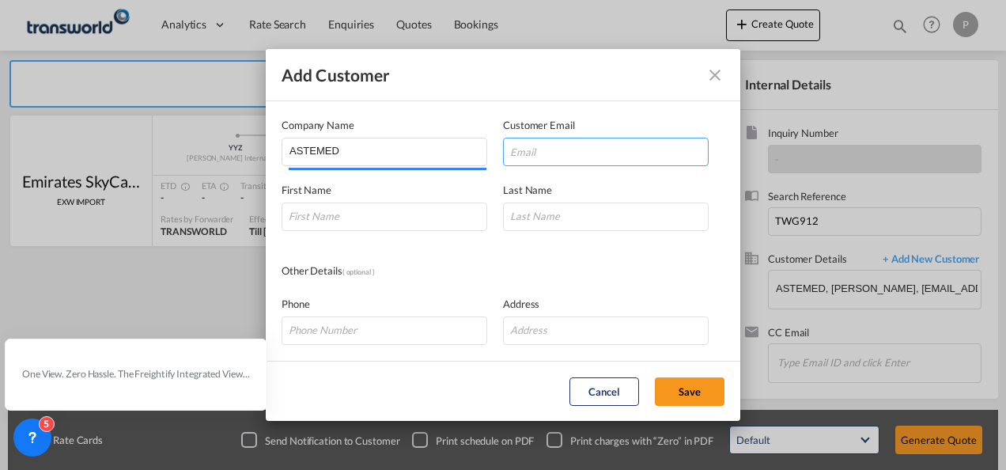
click at [531, 150] on input "Add Customer Company ..." at bounding box center [606, 152] width 206 height 28
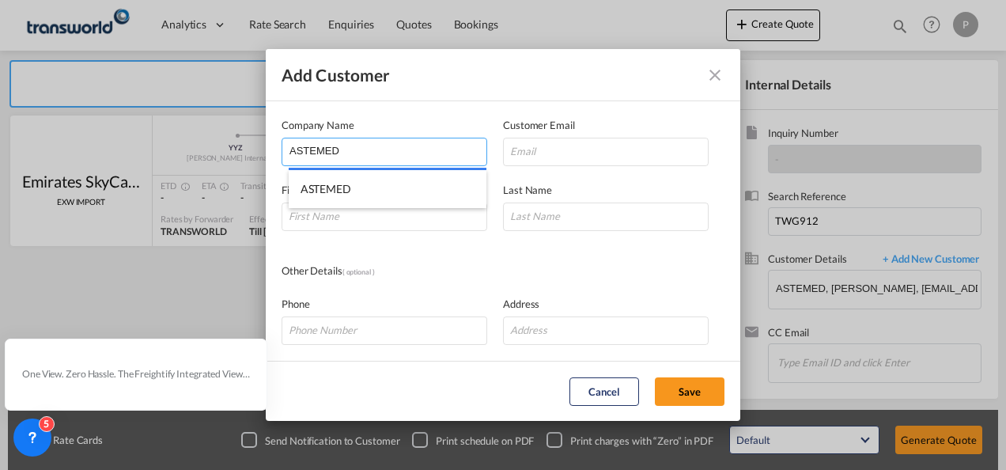
click at [354, 150] on input "ASTEMED" at bounding box center [388, 150] width 197 height 24
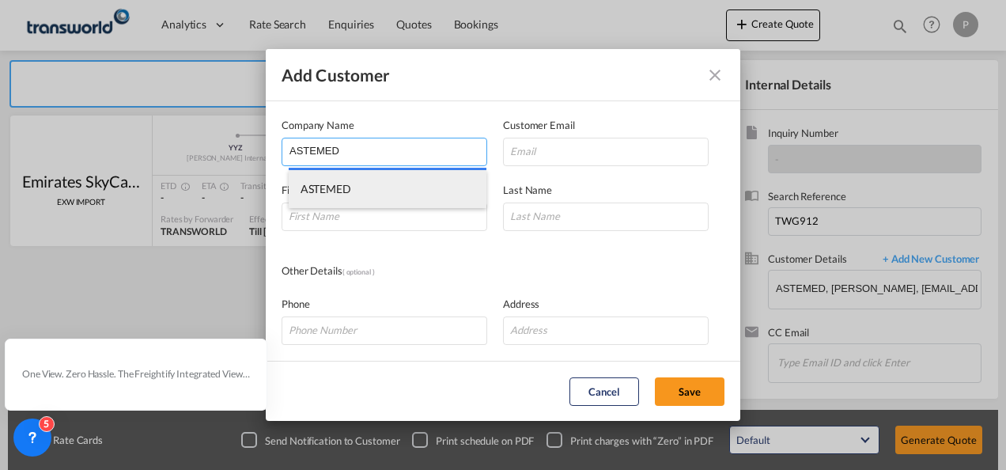
click at [344, 197] on li "ASTEMED" at bounding box center [388, 189] width 199 height 38
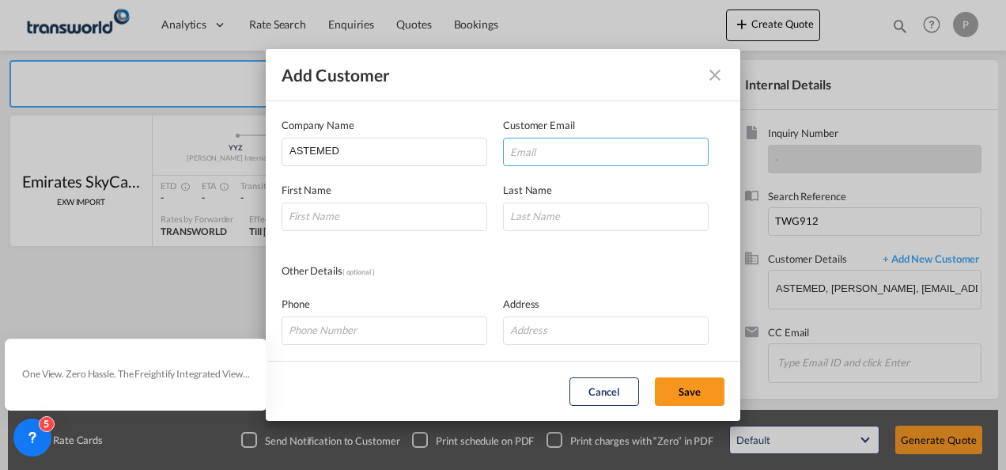
click at [525, 159] on input "Add Customer Company ..." at bounding box center [606, 152] width 206 height 28
paste input "accounts <[EMAIL_ADDRESS][DOMAIN_NAME]>"
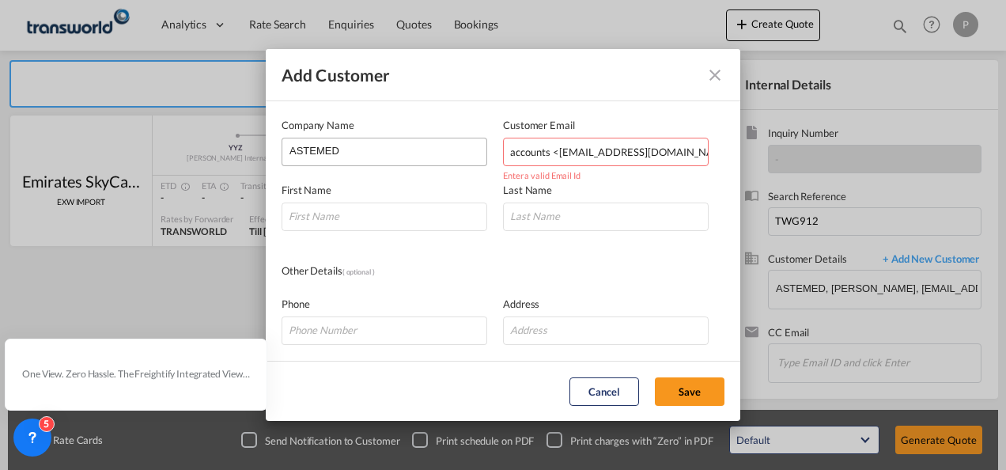
drag, startPoint x: 557, startPoint y: 158, endPoint x: 381, endPoint y: 163, distance: 175.7
click at [381, 163] on div "Company Name ASTEMED Customer Email accounts <[EMAIL_ADDRESS][DOMAIN_NAME]> Ent…" at bounding box center [503, 141] width 443 height 49
click at [644, 156] on input "[EMAIL_ADDRESS][DOMAIN_NAME]>" at bounding box center [606, 152] width 206 height 28
type input "[EMAIL_ADDRESS][DOMAIN_NAME]"
type input "aACCOUNT"
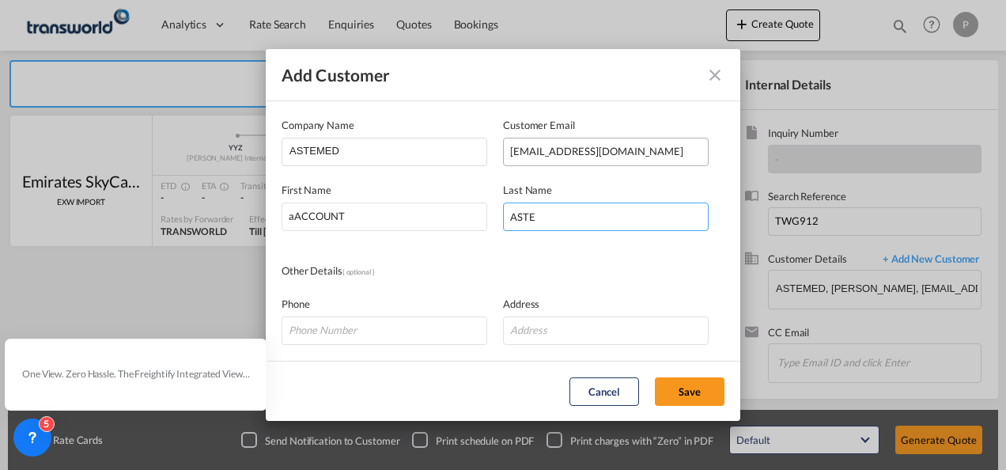
type input "ASTEMED"
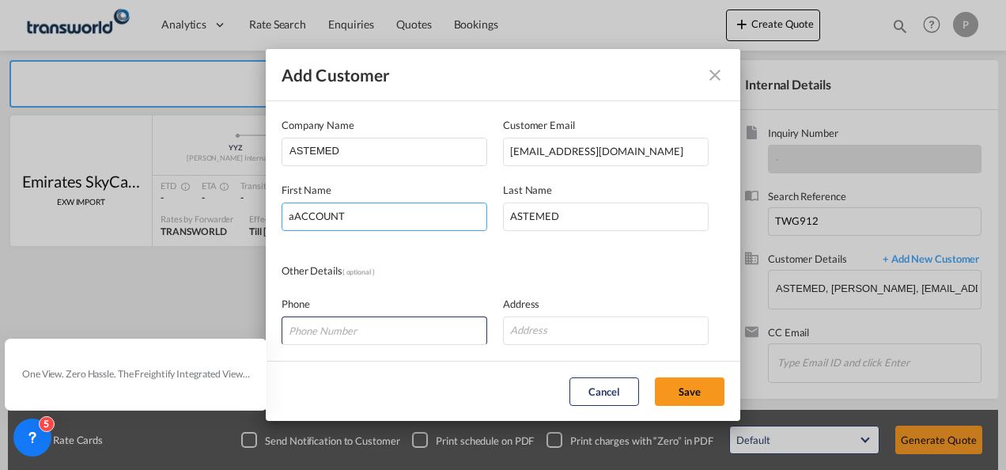
click at [297, 218] on input "aACCOUNT" at bounding box center [385, 217] width 206 height 28
type input "ACCOUNT"
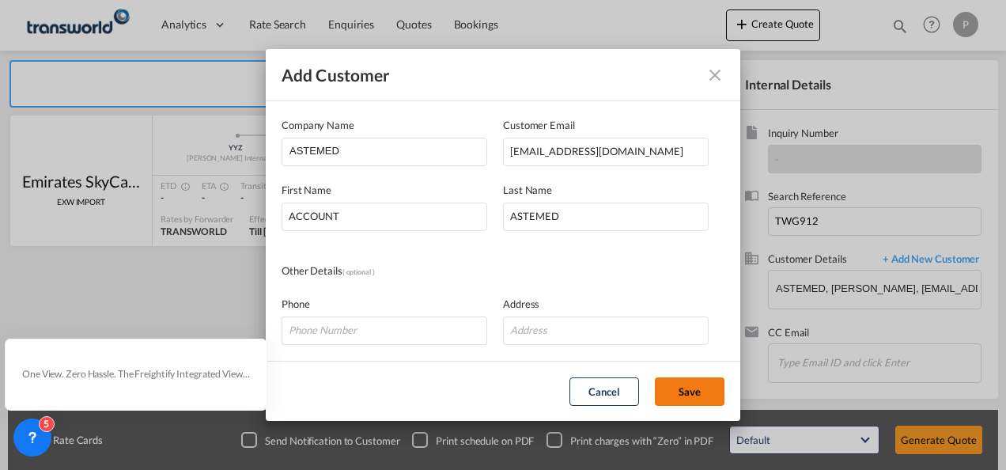
click at [707, 404] on button "Save" at bounding box center [690, 391] width 70 height 28
type input "ASTEMED, ACCOUNT ASTEMED, [EMAIL_ADDRESS][DOMAIN_NAME]"
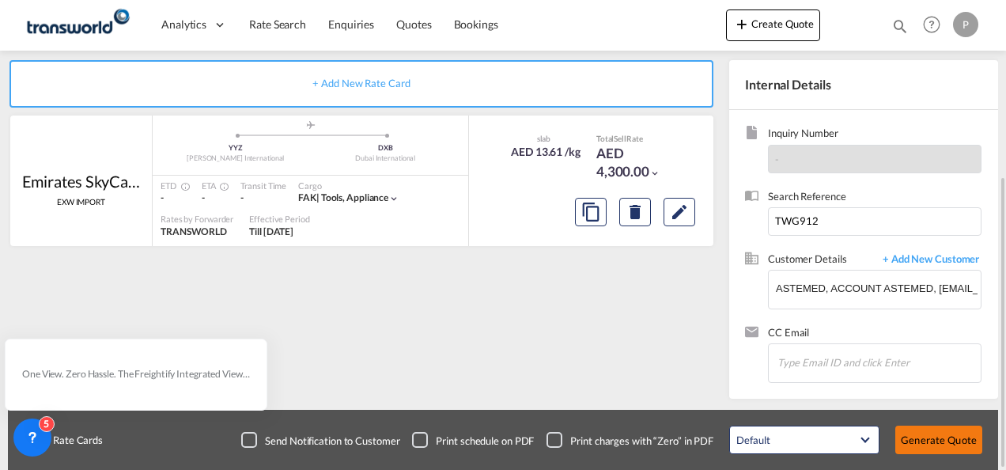
click at [923, 446] on button "Generate Quote" at bounding box center [939, 440] width 87 height 28
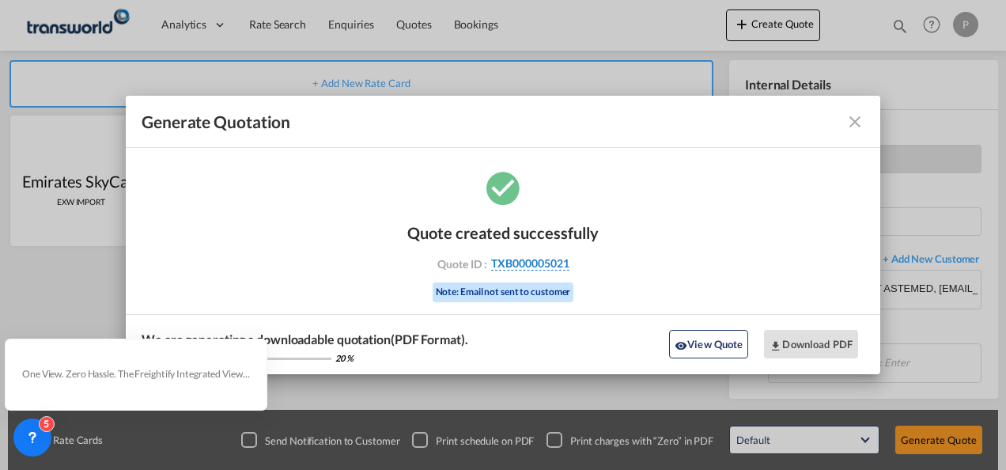
click at [517, 263] on span "TXB000005021" at bounding box center [530, 263] width 78 height 14
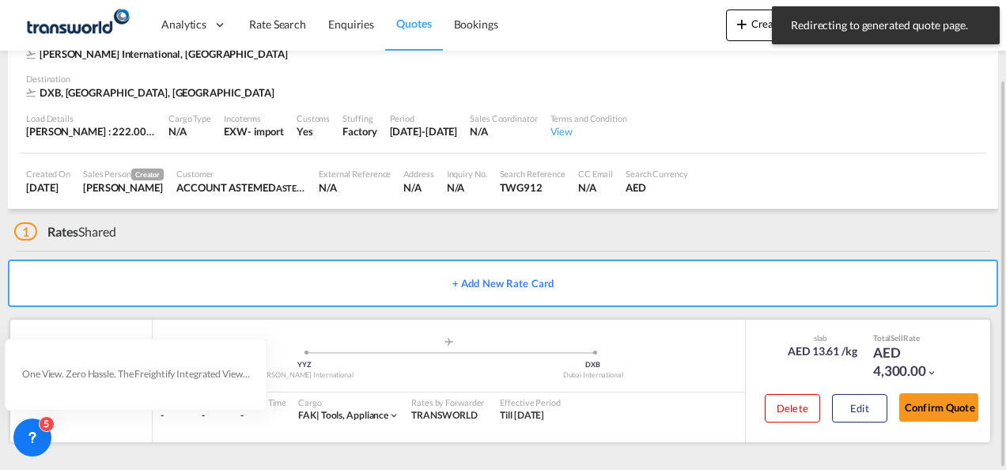
scroll to position [97, 0]
click at [935, 424] on div "Confirm Quote" at bounding box center [939, 411] width 79 height 45
click at [934, 416] on button "Confirm Quote" at bounding box center [939, 408] width 79 height 28
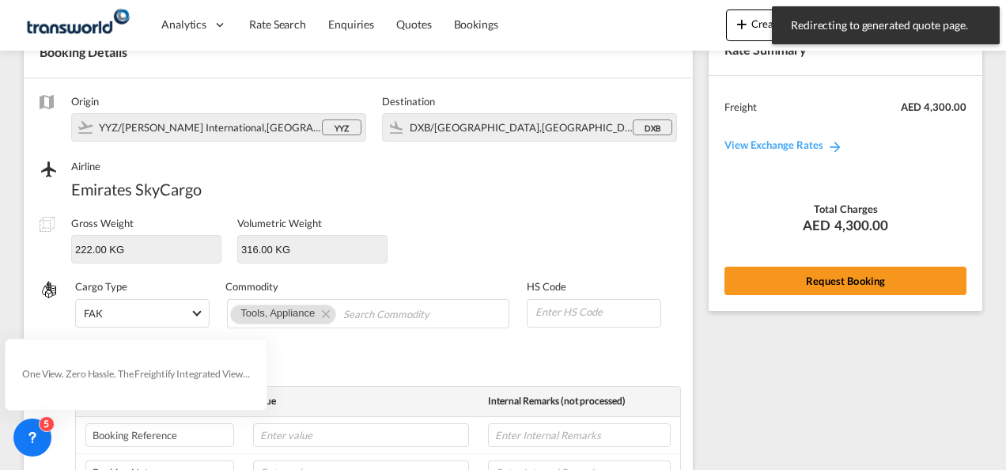
scroll to position [587, 0]
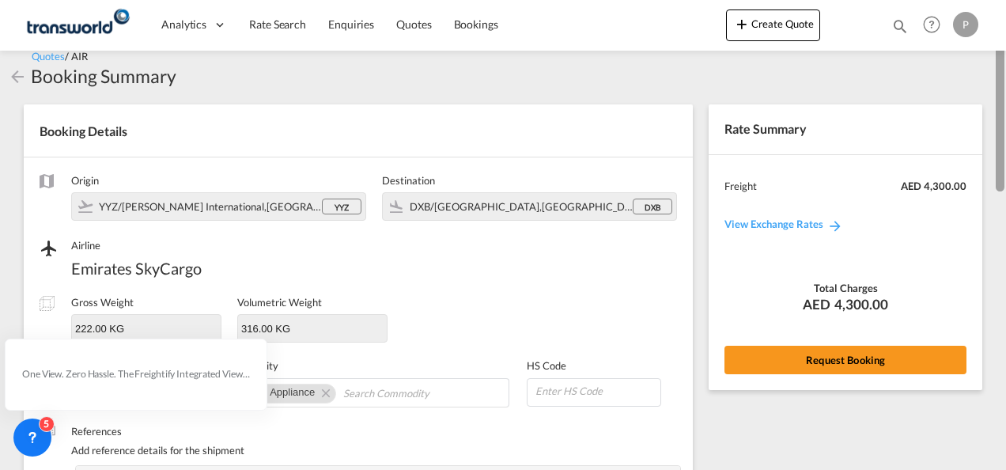
scroll to position [0, 0]
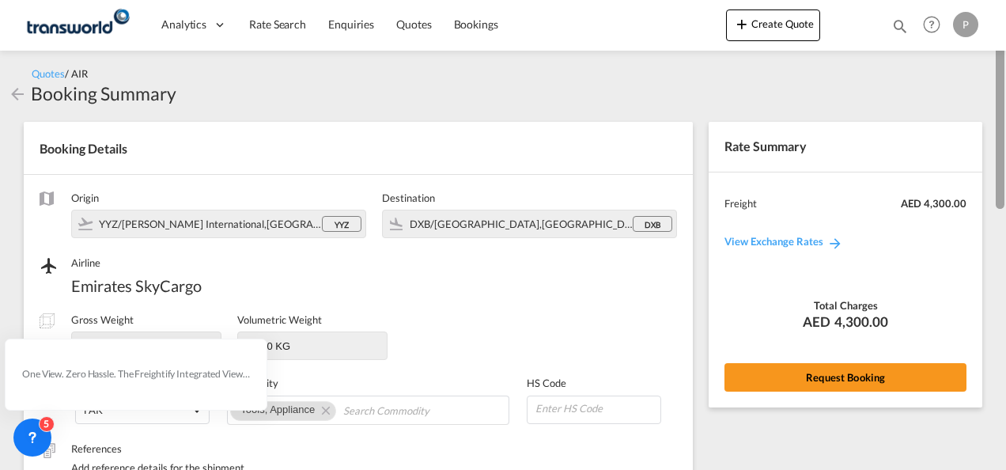
drag, startPoint x: 1005, startPoint y: 324, endPoint x: 1006, endPoint y: 54, distance: 269.8
click at [1006, 54] on html "Analytics Dashboard Rate Search Enquiries Quotes Bookings Analytics" at bounding box center [503, 235] width 1006 height 470
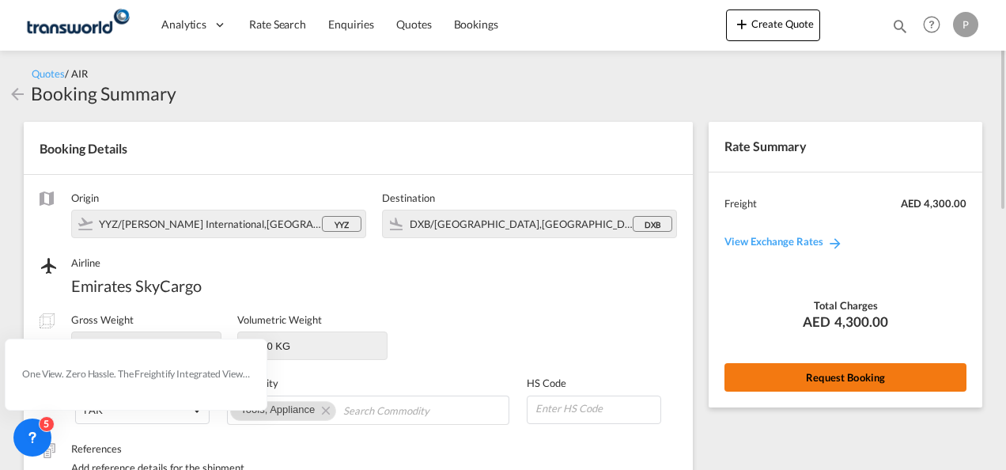
click at [782, 389] on button "Request Booking" at bounding box center [846, 377] width 242 height 28
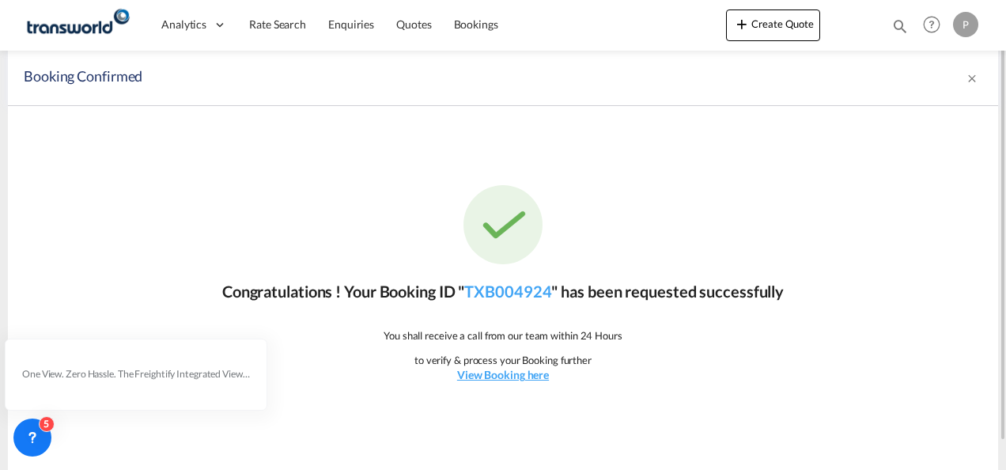
click at [565, 296] on p "Congratulations ! Your Booking ID " TXB004924 " has been requested successfully" at bounding box center [503, 291] width 562 height 22
click at [521, 280] on p "Congratulations ! Your Booking ID " TXB004924 " has been requested successfully" at bounding box center [503, 291] width 562 height 22
click at [509, 299] on link "TXB004924" at bounding box center [507, 291] width 87 height 19
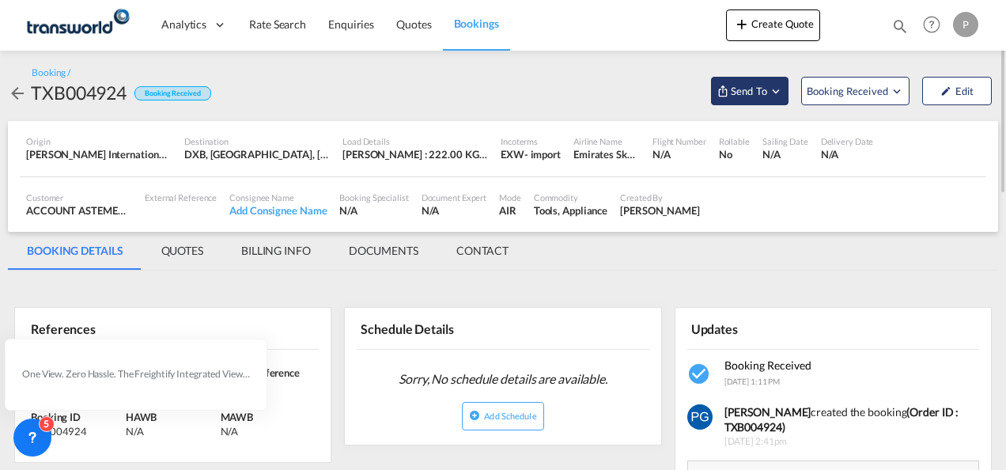
click at [746, 103] on button "Send To" at bounding box center [750, 91] width 78 height 28
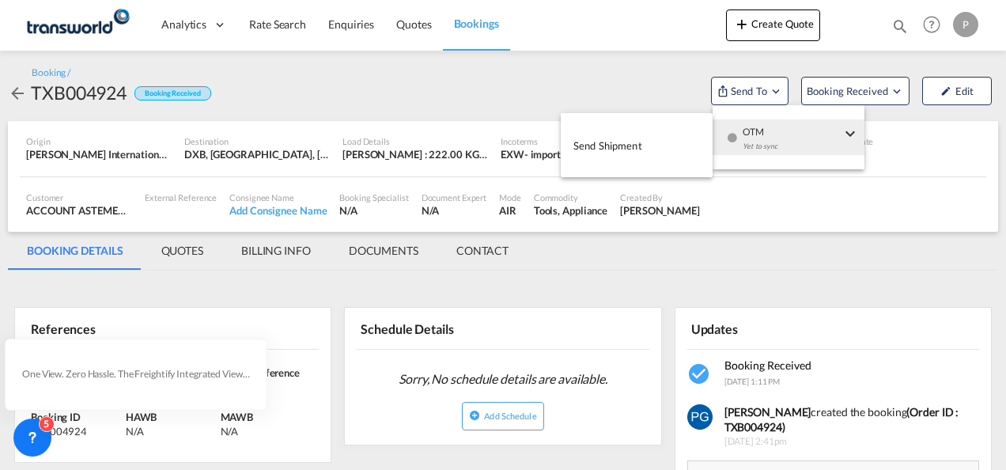
click at [749, 157] on md-menu-item "OTM Yet to sync" at bounding box center [789, 137] width 152 height 51
click at [650, 150] on button "Send Shipment" at bounding box center [637, 145] width 152 height 36
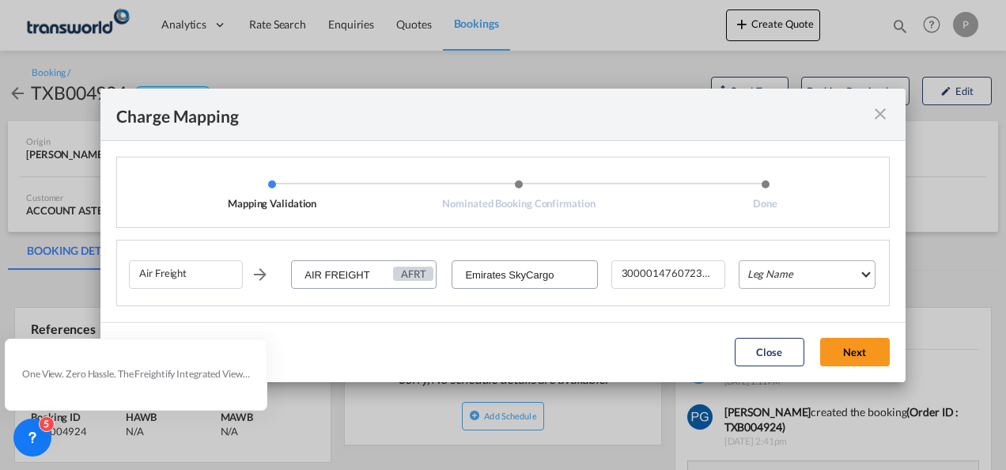
click at [793, 274] on md-select "Leg Name HANDLING ORIGIN HANDLING DESTINATION OTHERS TL PICK UP CUSTOMS ORIGIN …" at bounding box center [807, 274] width 137 height 28
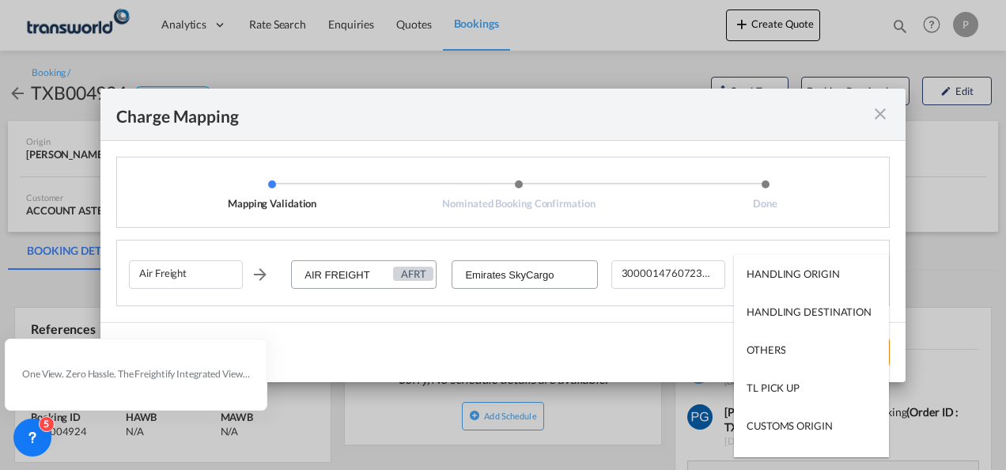
scroll to position [101, 0]
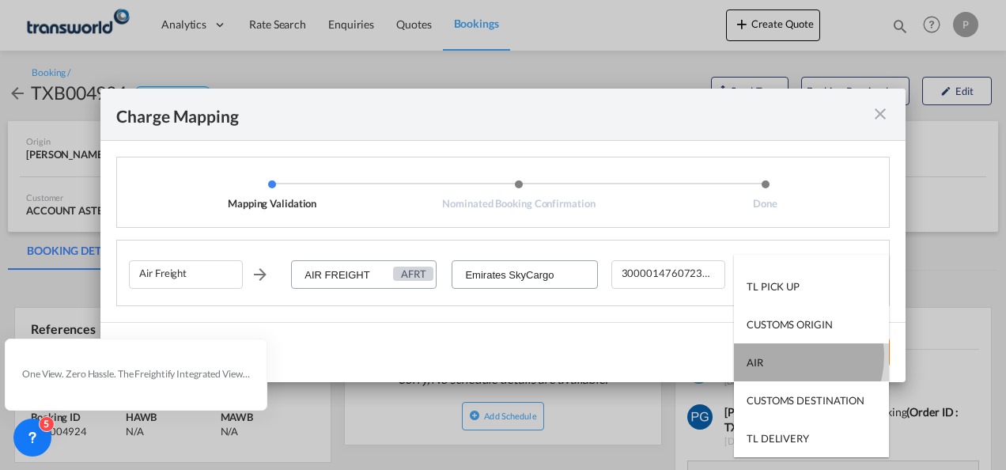
click at [783, 356] on md-option "AIR" at bounding box center [811, 362] width 155 height 38
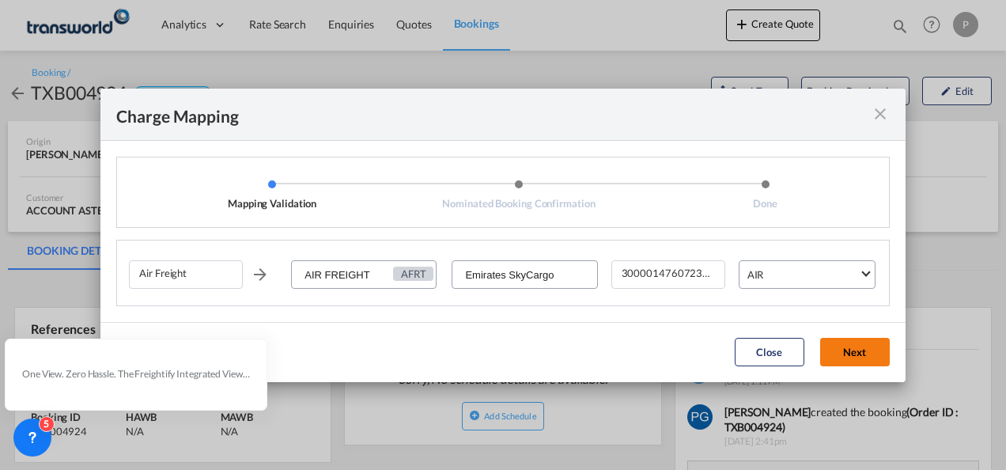
click at [847, 351] on button "Next" at bounding box center [855, 352] width 70 height 28
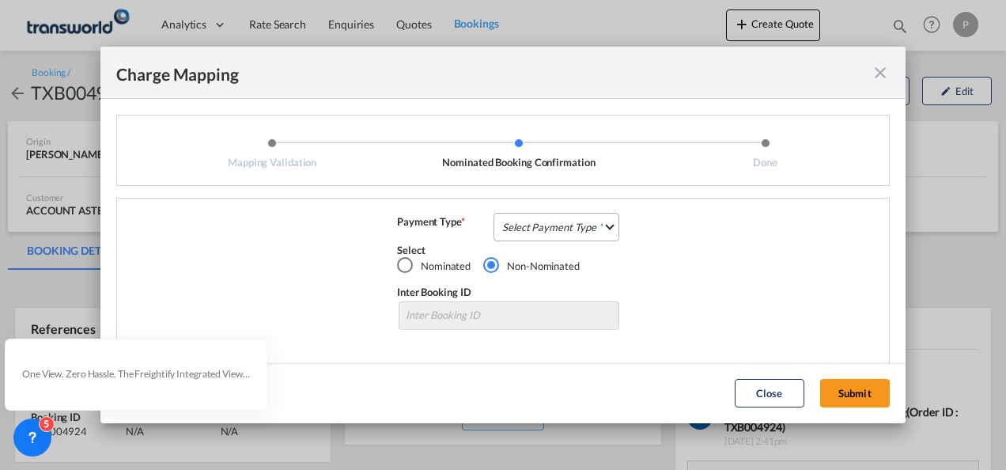
click at [552, 237] on md-select "Select Payment Type COLLECT PREPAID" at bounding box center [557, 227] width 126 height 28
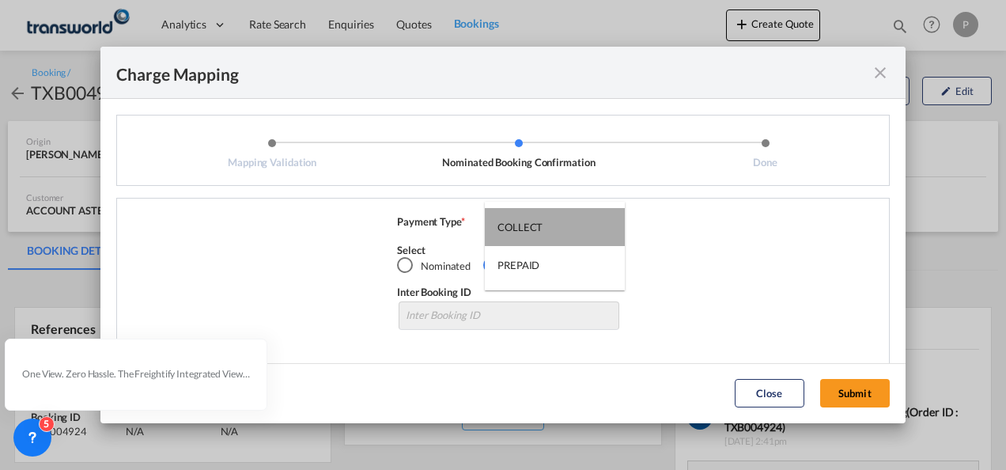
click at [545, 237] on md-option "COLLECT" at bounding box center [555, 227] width 140 height 38
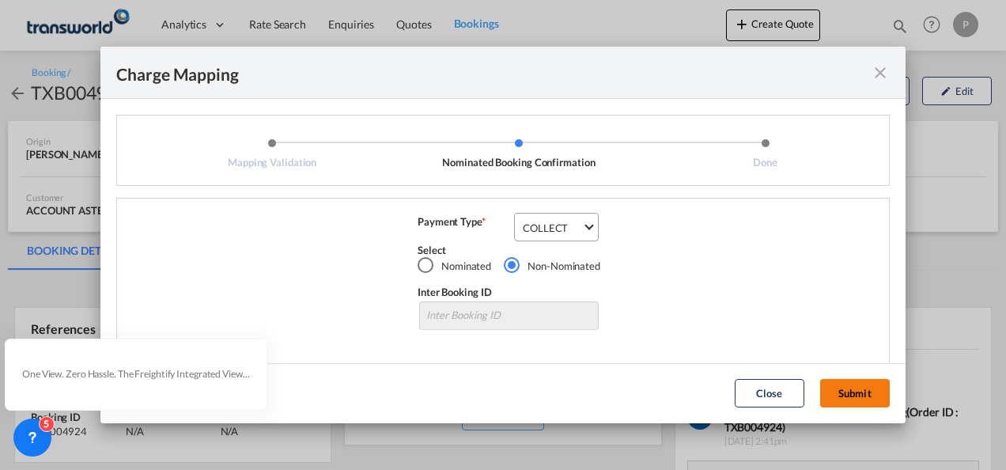
click at [876, 397] on button "Submit" at bounding box center [855, 393] width 70 height 28
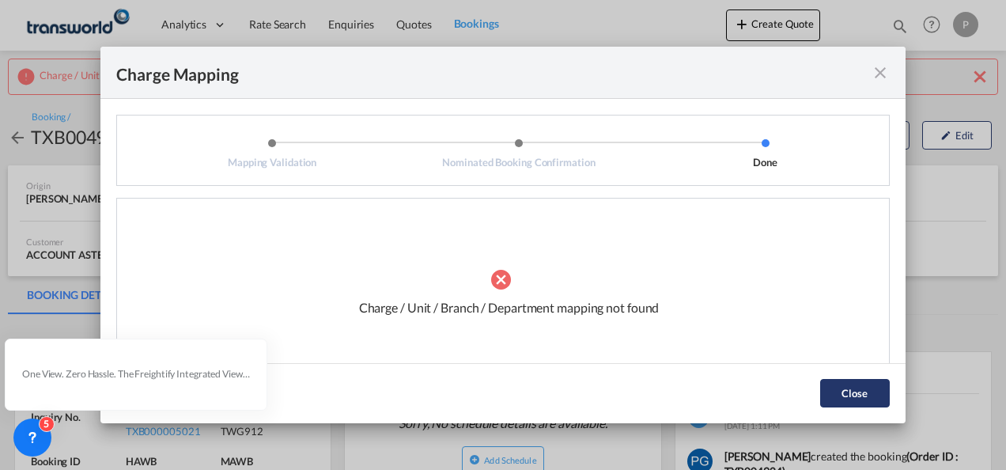
click at [866, 388] on button "Close" at bounding box center [855, 393] width 70 height 28
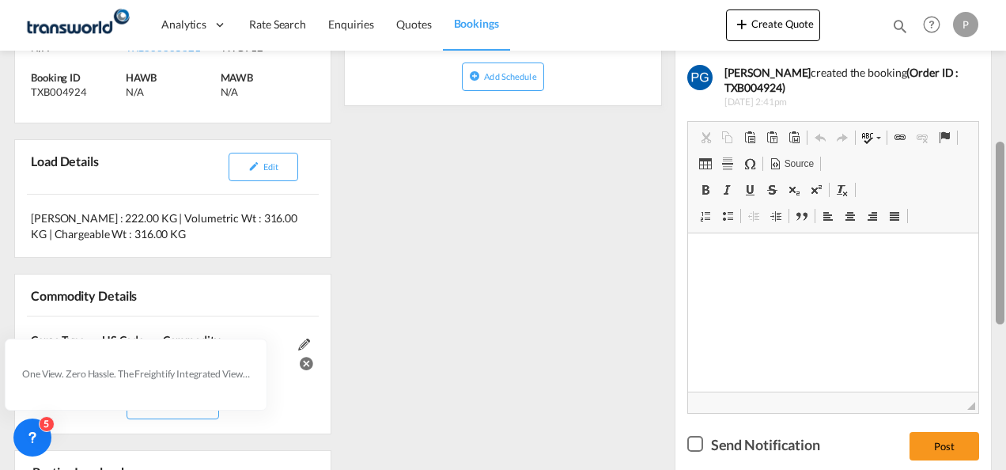
scroll to position [394, 0]
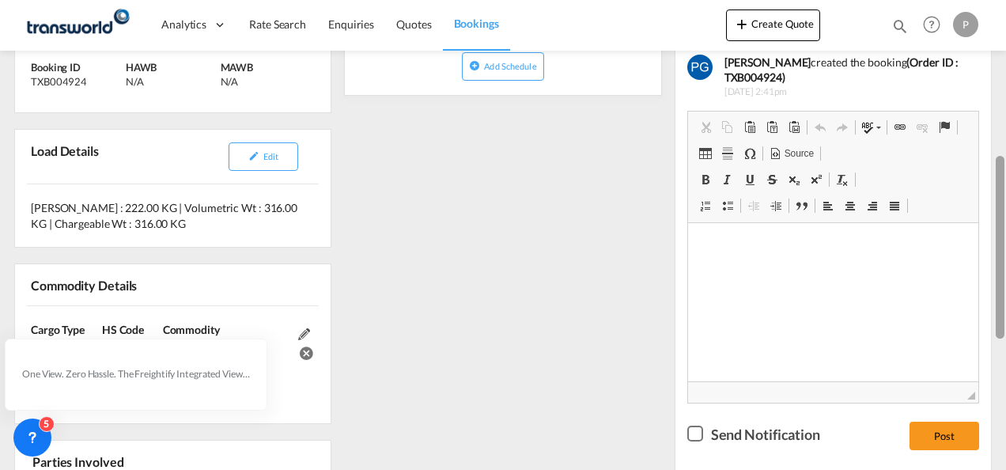
drag, startPoint x: 1002, startPoint y: 167, endPoint x: 1007, endPoint y: 320, distance: 153.6
click at [1006, 320] on html "Analytics Dashboard Rate Search Enquiries Quotes Bookings Analytics" at bounding box center [503, 235] width 1006 height 470
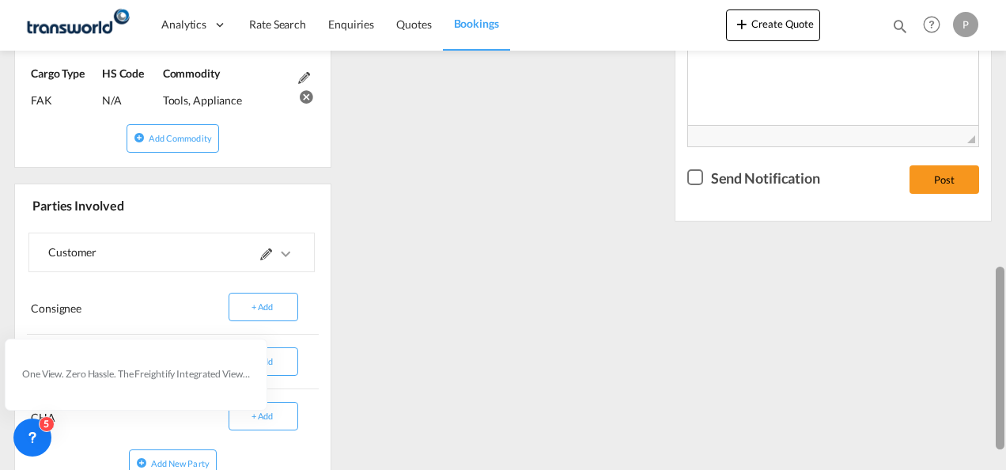
scroll to position [658, 0]
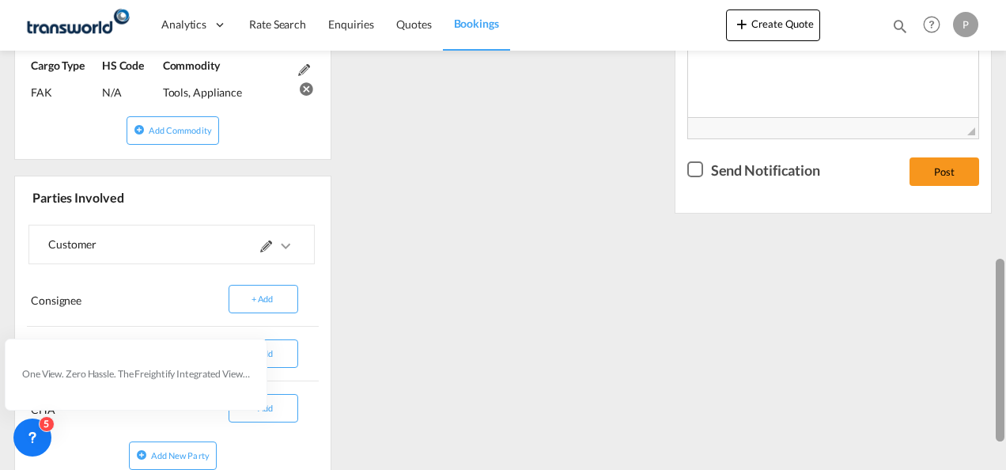
drag, startPoint x: 997, startPoint y: 250, endPoint x: 1003, endPoint y: 354, distance: 103.8
click at [1003, 354] on div at bounding box center [1000, 350] width 9 height 183
click at [266, 244] on md-icon at bounding box center [266, 247] width 12 height 12
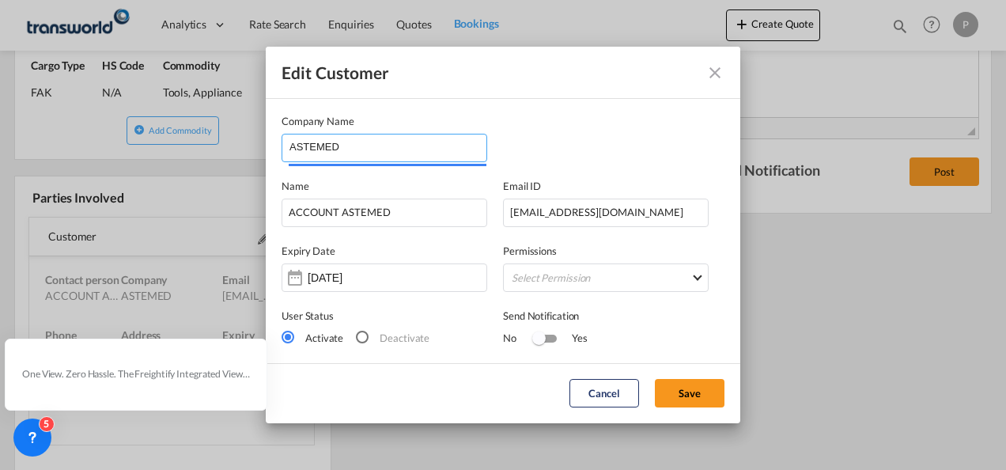
click at [352, 150] on input "ASTEMED" at bounding box center [388, 147] width 197 height 24
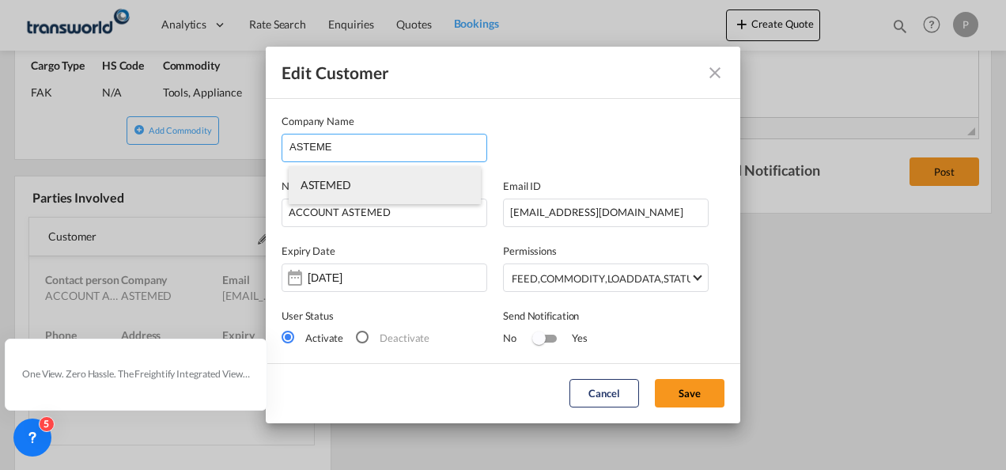
click at [332, 190] on span "ASTEMED" at bounding box center [326, 184] width 51 height 13
type input "ASTEMED"
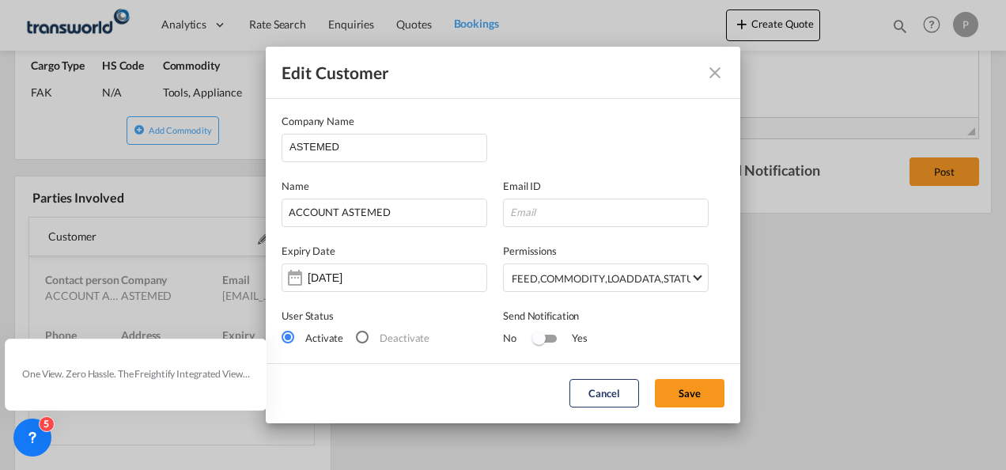
click at [332, 190] on div "Name ACCOUNT ASTEMED" at bounding box center [393, 202] width 222 height 49
click at [712, 76] on md-icon "icon-close" at bounding box center [715, 72] width 19 height 19
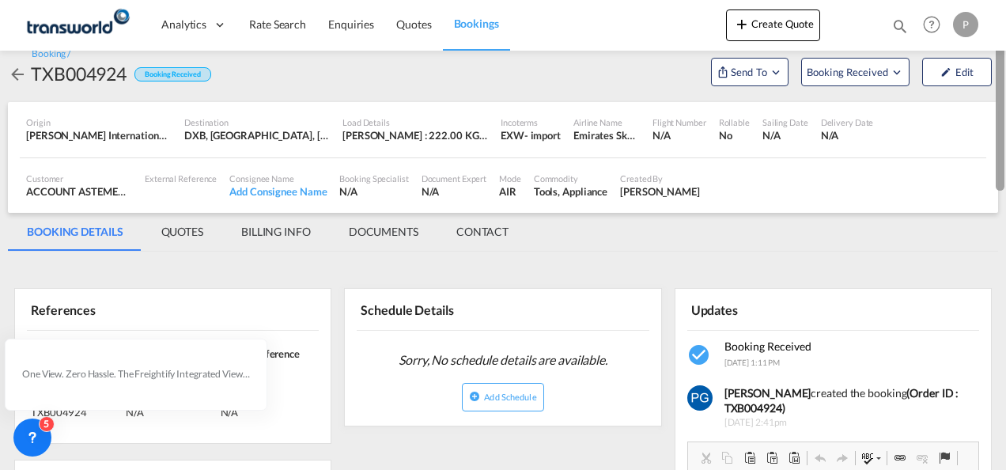
scroll to position [32, 0]
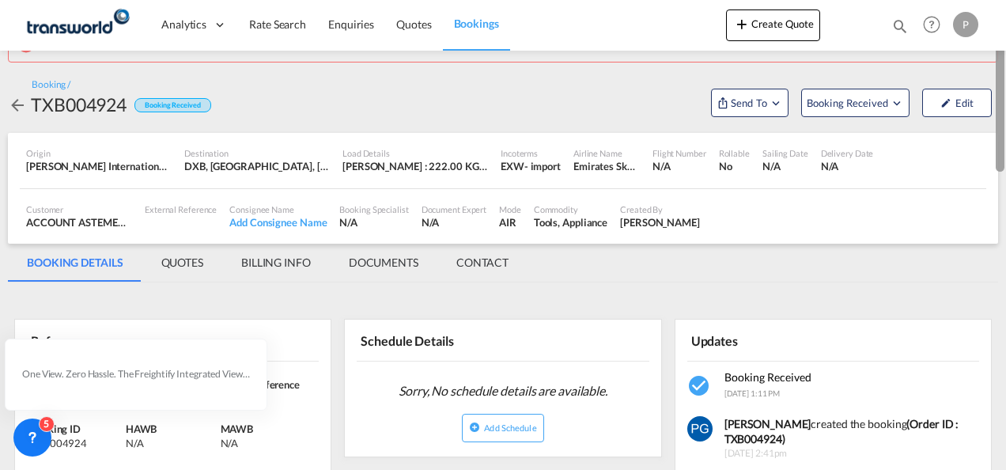
drag, startPoint x: 1001, startPoint y: 256, endPoint x: 1005, endPoint y: 45, distance: 210.5
click at [1005, 45] on md-content "Analytics Dashboard Rate Search Enquiries Quotes Bookings Create Quote Bookings…" at bounding box center [503, 235] width 1006 height 470
click at [771, 101] on md-icon "Open demo menu" at bounding box center [776, 103] width 14 height 14
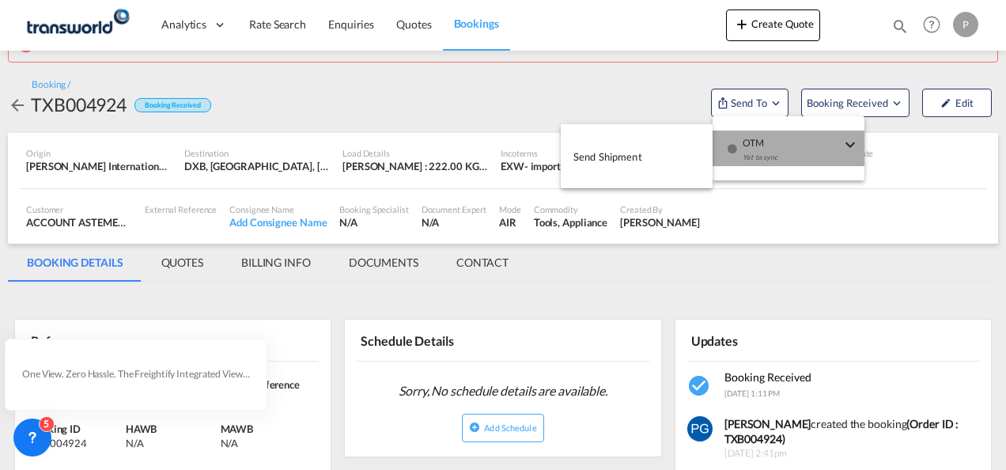
click at [758, 144] on span "OTM" at bounding box center [792, 138] width 98 height 14
click at [642, 133] on md-menu-item "Send Shipment" at bounding box center [637, 156] width 152 height 51
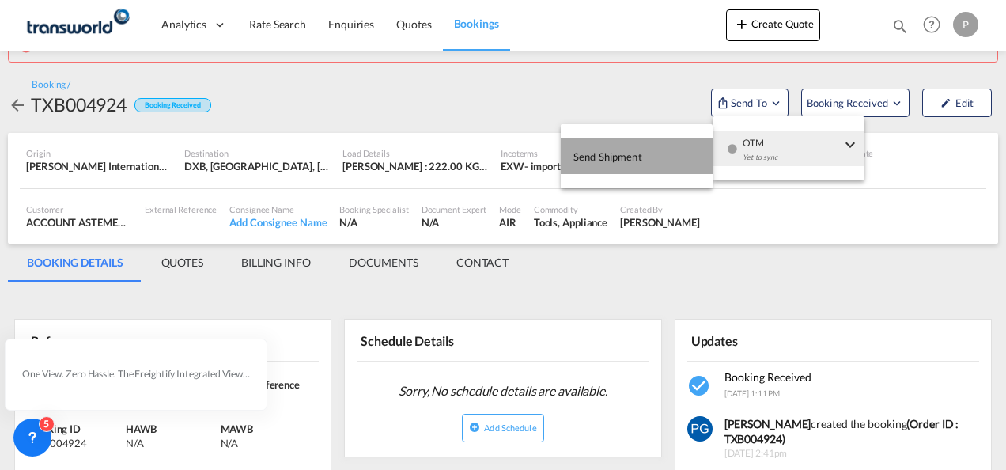
click at [637, 146] on span "Send Shipment" at bounding box center [608, 156] width 69 height 25
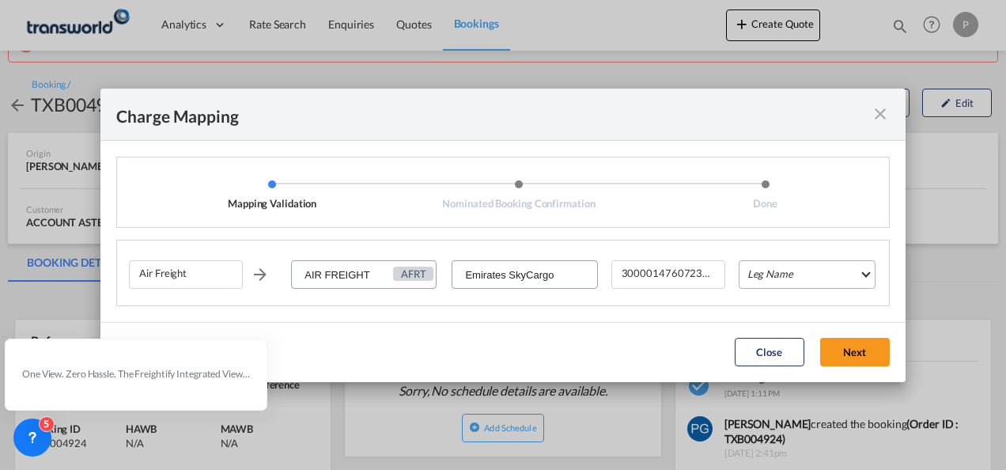
click at [767, 276] on md-select "Leg Name HANDLING ORIGIN HANDLING DESTINATION OTHERS TL PICK UP CUSTOMS ORIGIN …" at bounding box center [807, 274] width 137 height 28
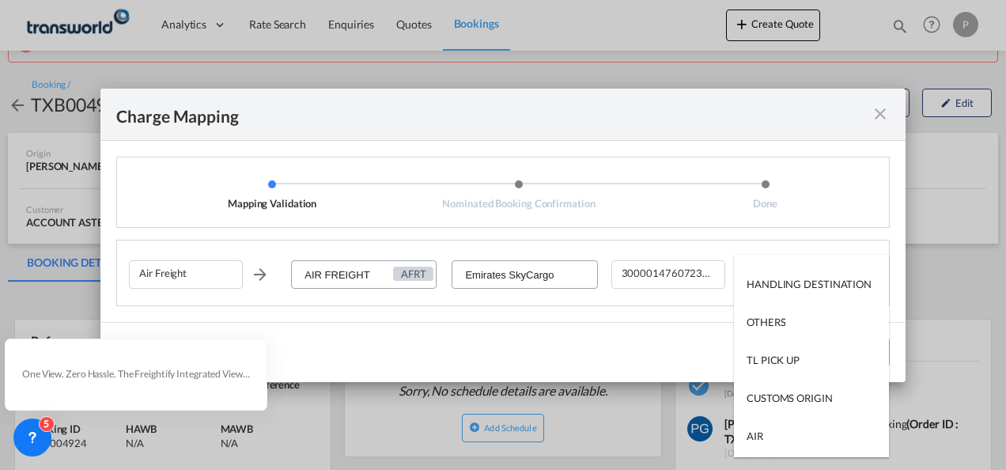
scroll to position [101, 0]
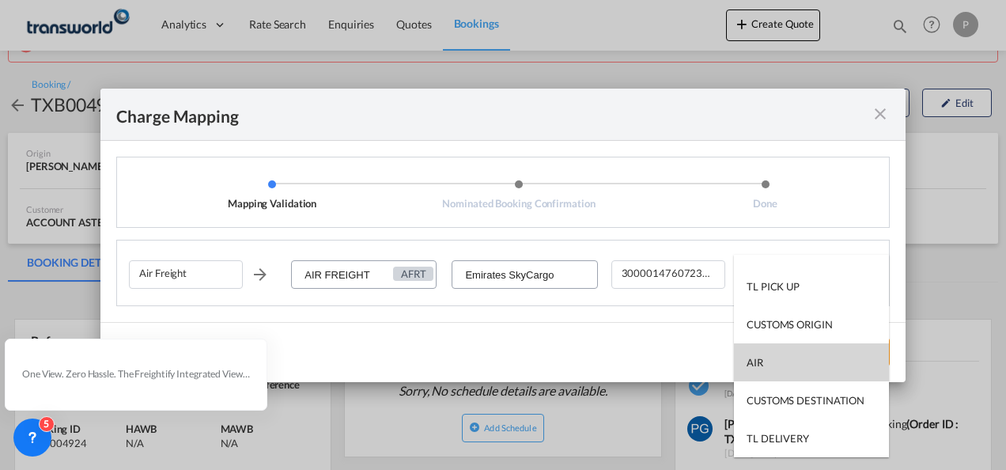
click at [757, 363] on div "AIR" at bounding box center [755, 362] width 17 height 14
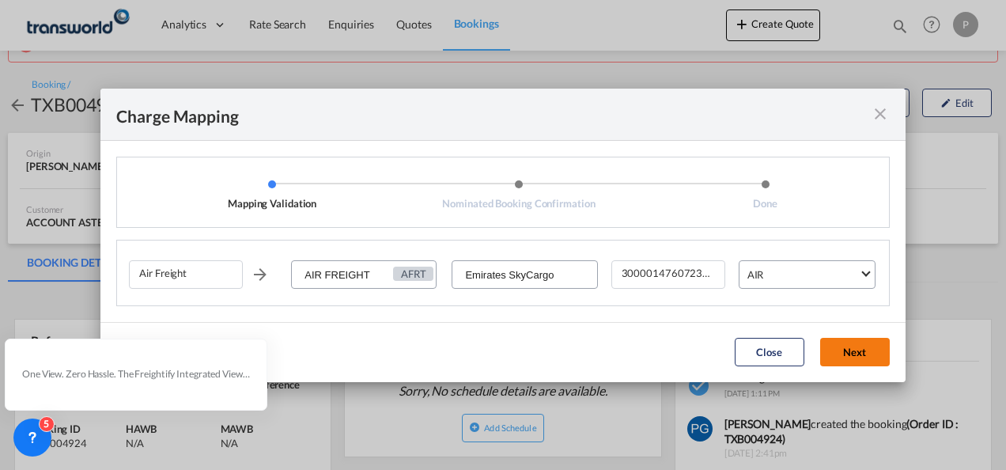
click at [859, 339] on button "Next" at bounding box center [855, 352] width 70 height 28
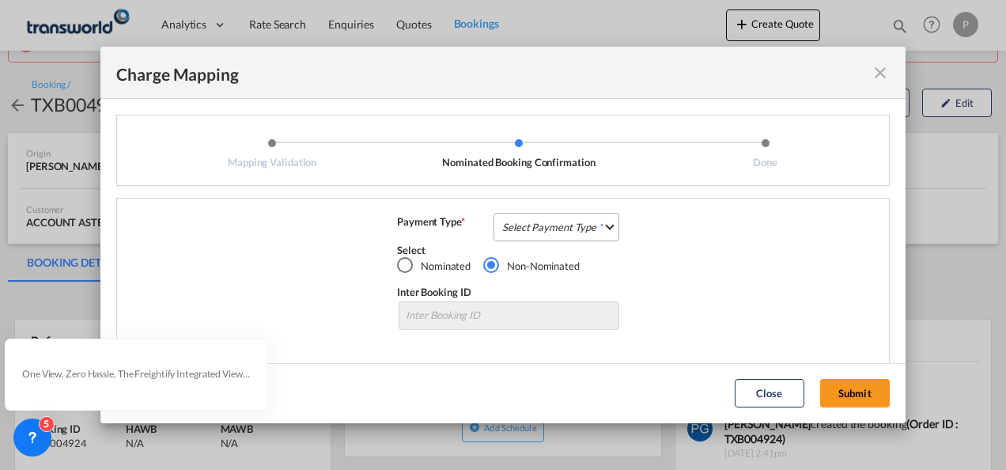
click at [579, 228] on md-select "Select Payment Type COLLECT PREPAID" at bounding box center [557, 227] width 126 height 28
click at [0, 0] on md-option "COLLECT" at bounding box center [0, 0] width 0 height 0
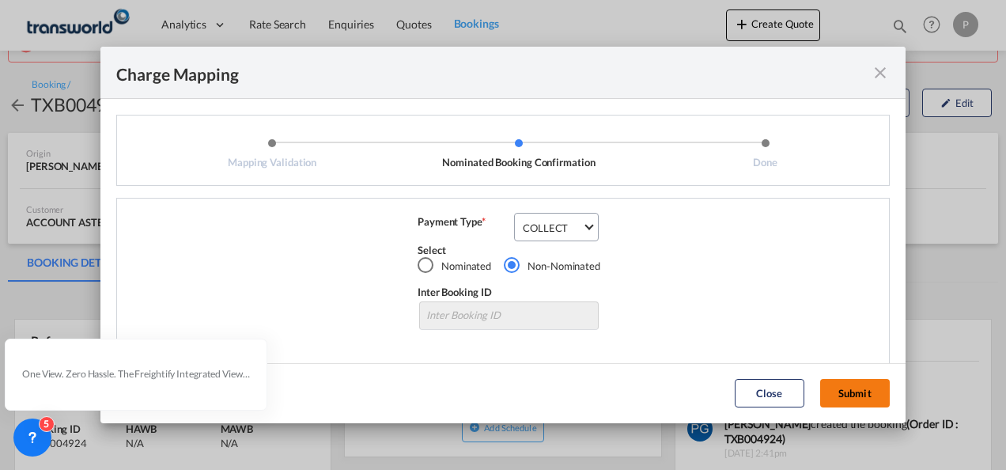
click at [844, 388] on button "Submit" at bounding box center [855, 393] width 70 height 28
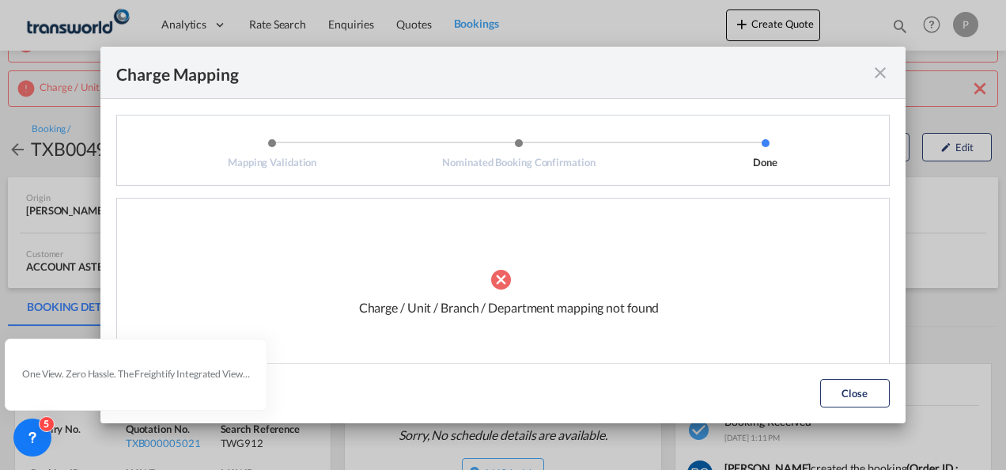
click at [886, 85] on div "Charge Mapping" at bounding box center [502, 73] width 805 height 52
click at [874, 73] on md-icon "icon-close fg-AAA8AD cursor" at bounding box center [880, 72] width 19 height 19
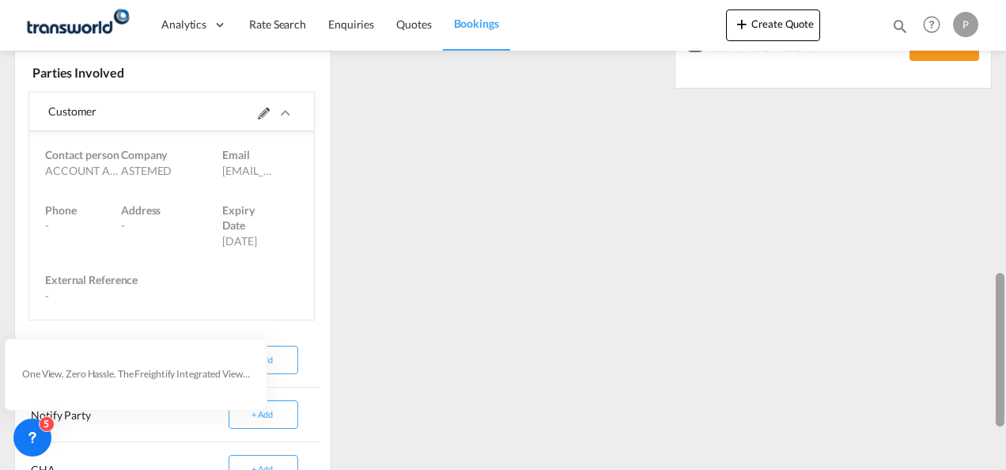
drag, startPoint x: 1003, startPoint y: 120, endPoint x: 1005, endPoint y: 381, distance: 260.3
click at [1005, 381] on div at bounding box center [1004, 235] width 3 height 464
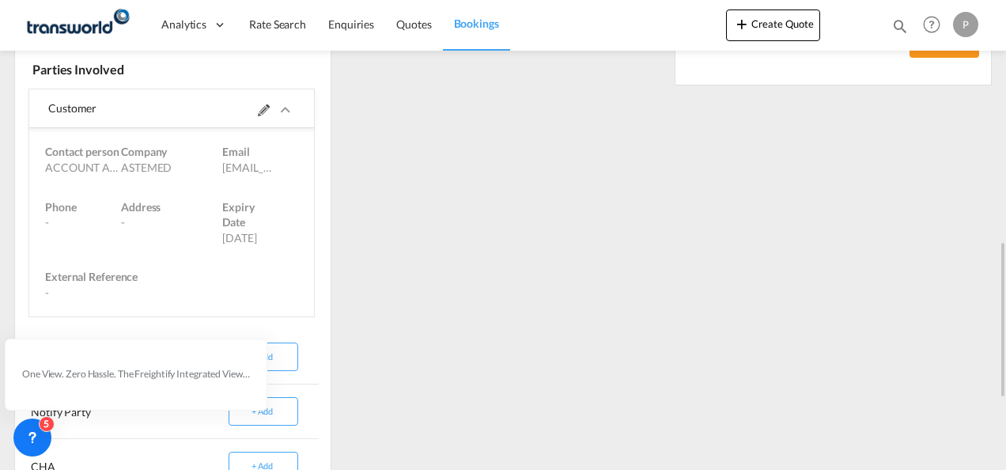
scroll to position [736, 0]
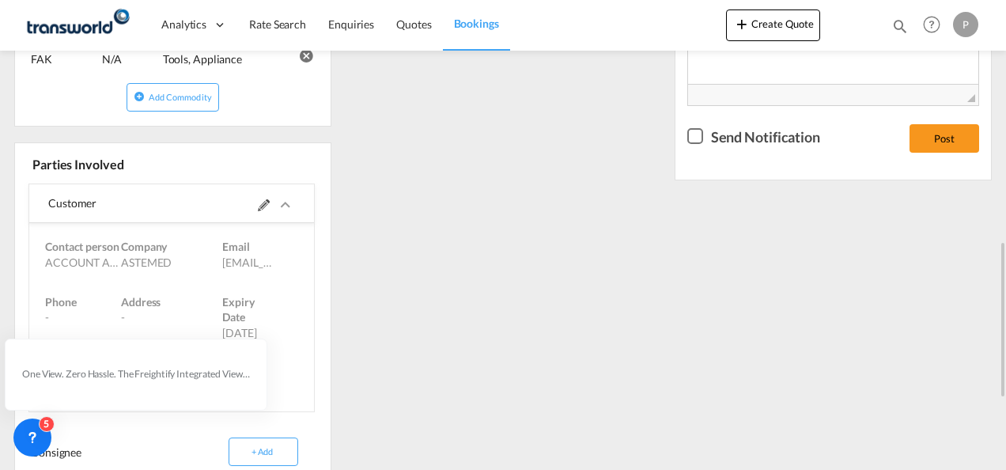
click at [269, 204] on md-icon at bounding box center [264, 205] width 12 height 12
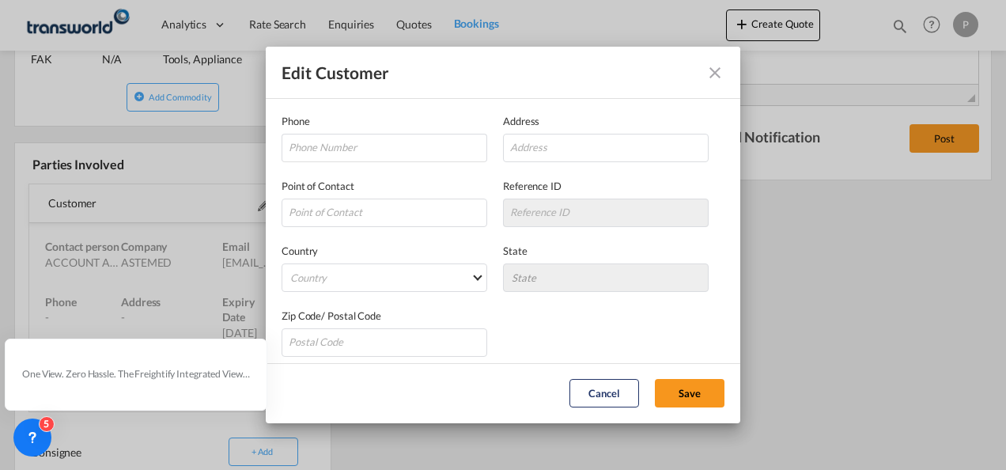
scroll to position [313, 0]
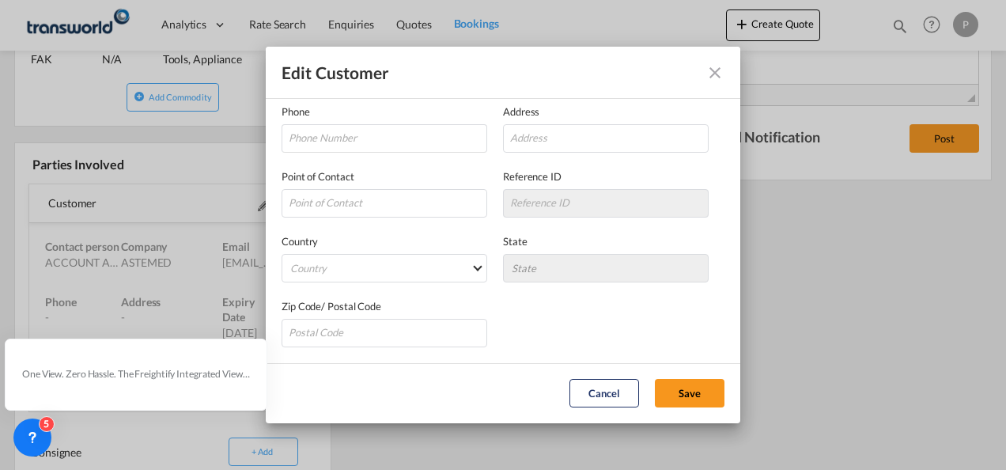
click at [714, 74] on md-icon "icon-close" at bounding box center [715, 72] width 19 height 19
